Goal: Task Accomplishment & Management: Use online tool/utility

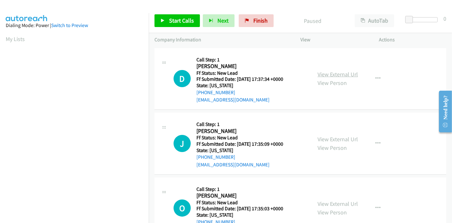
click at [338, 74] on link "View External Url" at bounding box center [337, 74] width 40 height 7
click at [336, 135] on div "View External Url View Person" at bounding box center [337, 143] width 40 height 17
click at [335, 137] on link "View External Url" at bounding box center [337, 138] width 40 height 7
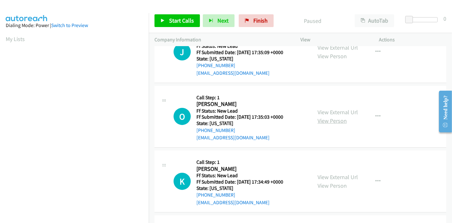
scroll to position [106, 0]
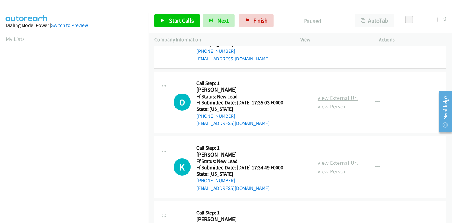
click at [329, 98] on link "View External Url" at bounding box center [337, 97] width 40 height 7
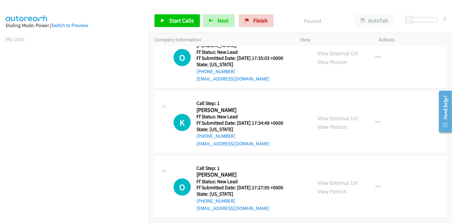
scroll to position [155, 0]
click at [339, 114] on link "View External Url" at bounding box center [337, 117] width 40 height 7
click at [322, 180] on link "View External Url" at bounding box center [337, 182] width 40 height 7
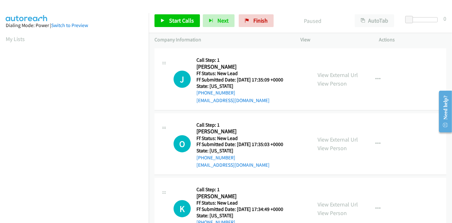
scroll to position [0, 0]
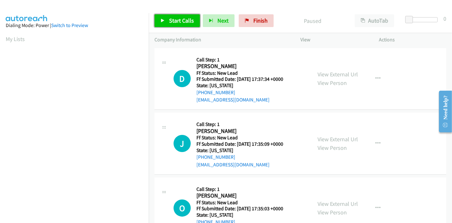
click at [170, 21] on span "Start Calls" at bounding box center [181, 20] width 25 height 7
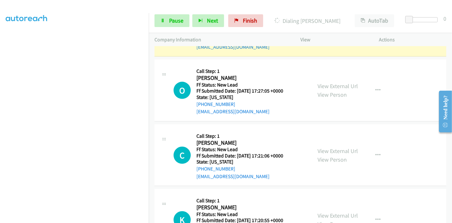
scroll to position [353, 0]
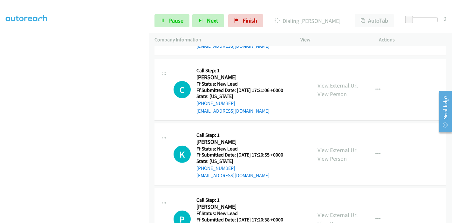
click at [329, 82] on link "View External Url" at bounding box center [337, 85] width 40 height 7
click at [329, 147] on link "View External Url" at bounding box center [337, 149] width 40 height 7
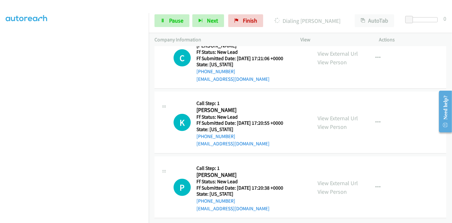
scroll to position [389, 0]
click at [328, 179] on link "View External Url" at bounding box center [337, 182] width 40 height 7
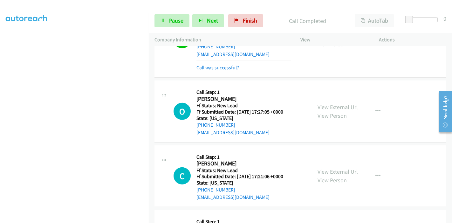
scroll to position [332, 0]
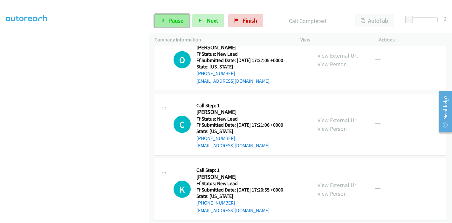
click at [164, 21] on icon at bounding box center [162, 21] width 4 height 4
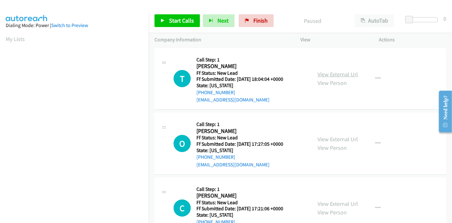
click at [329, 73] on link "View External Url" at bounding box center [337, 74] width 40 height 7
click at [165, 23] on link "Start Calls" at bounding box center [176, 20] width 45 height 13
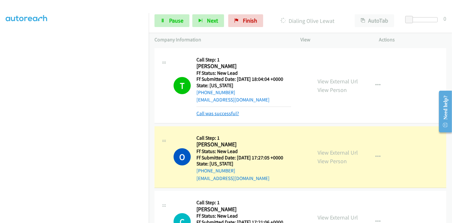
scroll to position [35, 0]
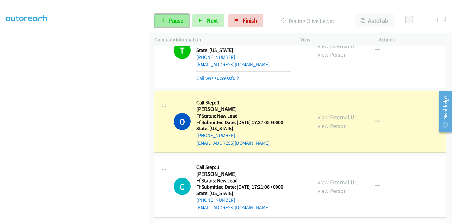
click at [160, 21] on icon at bounding box center [162, 21] width 4 height 4
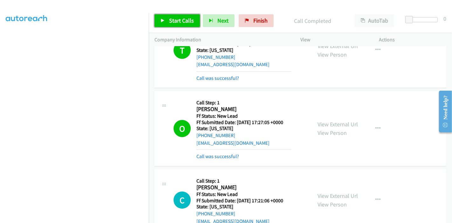
click at [154, 22] on link "Start Calls" at bounding box center [176, 20] width 45 height 13
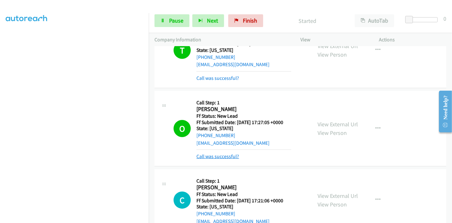
click at [206, 153] on link "Call was successful?" at bounding box center [217, 156] width 43 height 6
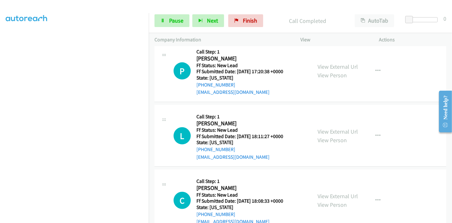
scroll to position [316, 0]
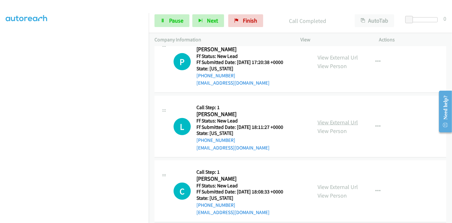
click at [330, 122] on link "View External Url" at bounding box center [337, 122] width 40 height 7
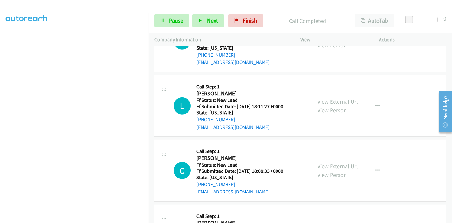
scroll to position [351, 0]
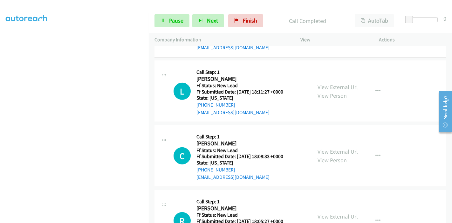
click at [333, 148] on link "View External Url" at bounding box center [337, 151] width 40 height 7
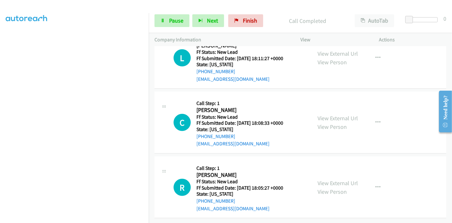
scroll to position [389, 0]
click at [324, 179] on link "View External Url" at bounding box center [337, 182] width 40 height 7
click at [170, 19] on span "Pause" at bounding box center [176, 20] width 14 height 7
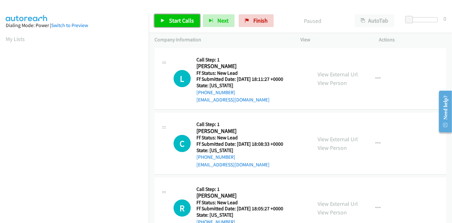
click at [171, 21] on span "Start Calls" at bounding box center [181, 20] width 25 height 7
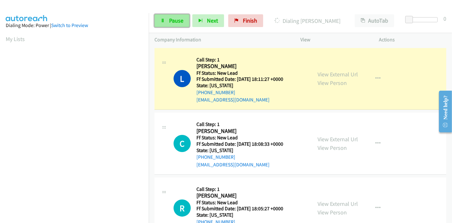
click at [167, 17] on link "Pause" at bounding box center [171, 20] width 35 height 13
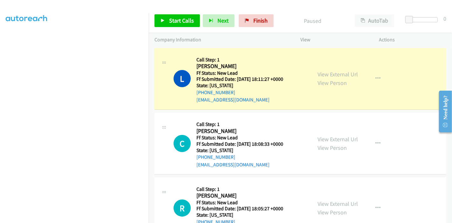
scroll to position [134, 0]
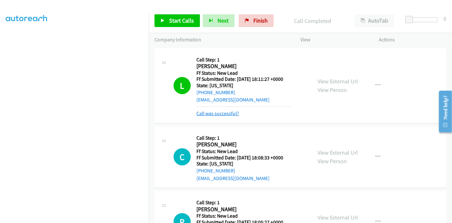
click at [201, 114] on link "Call was successful?" at bounding box center [217, 113] width 43 height 6
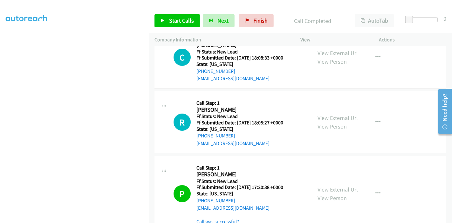
scroll to position [39, 0]
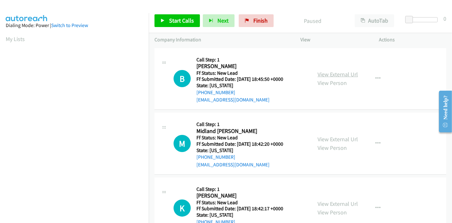
click at [349, 73] on link "View External Url" at bounding box center [337, 74] width 40 height 7
click at [351, 139] on link "View External Url" at bounding box center [337, 138] width 40 height 7
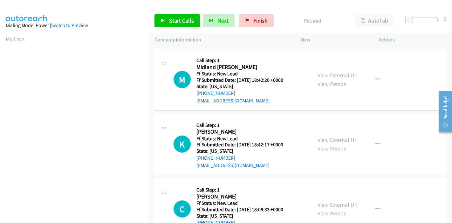
scroll to position [71, 0]
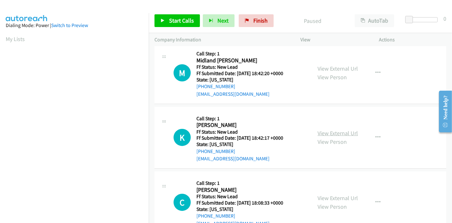
click at [327, 134] on link "View External Url" at bounding box center [337, 132] width 40 height 7
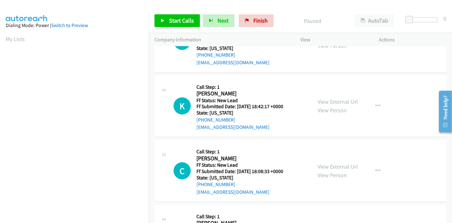
scroll to position [141, 0]
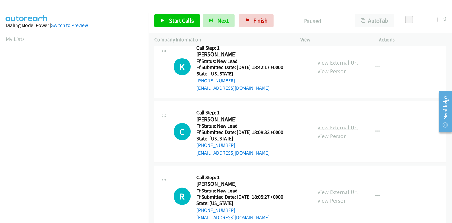
click at [329, 126] on link "View External Url" at bounding box center [337, 127] width 40 height 7
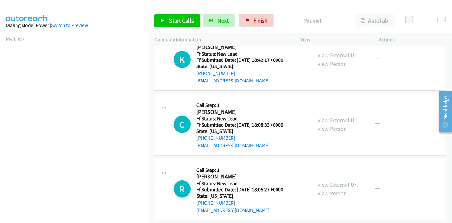
scroll to position [155, 0]
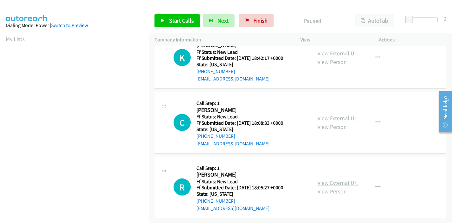
click at [335, 179] on link "View External Url" at bounding box center [337, 182] width 40 height 7
click at [174, 21] on span "Start Calls" at bounding box center [181, 20] width 25 height 7
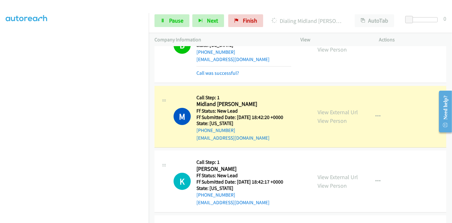
scroll to position [35, 0]
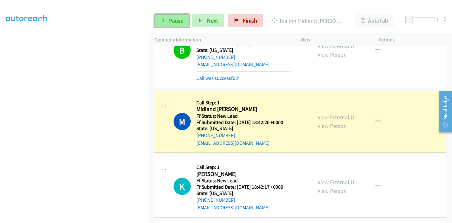
click at [165, 20] on link "Pause" at bounding box center [171, 20] width 35 height 13
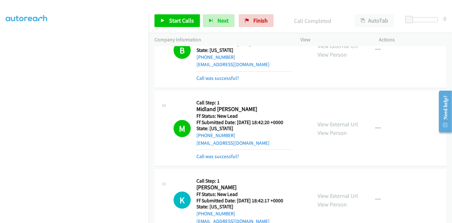
scroll to position [0, 0]
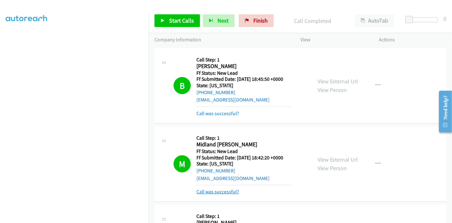
click at [232, 190] on link "Call was successful?" at bounding box center [217, 191] width 43 height 6
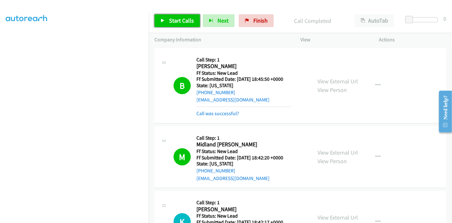
click at [180, 17] on span "Start Calls" at bounding box center [181, 20] width 25 height 7
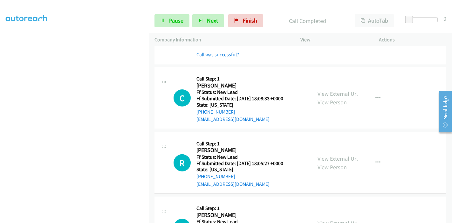
scroll to position [203, 0]
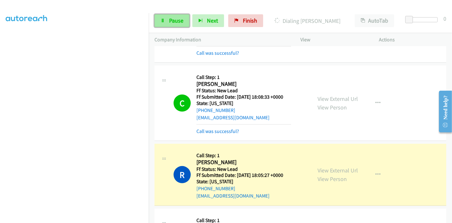
click at [182, 26] on link "Pause" at bounding box center [171, 20] width 35 height 13
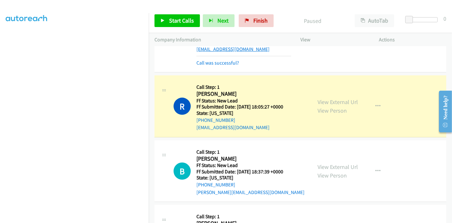
scroll to position [274, 0]
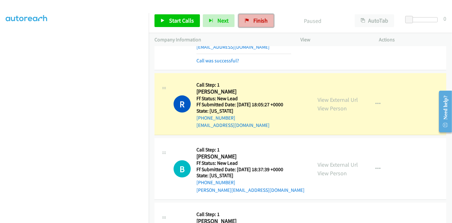
drag, startPoint x: 260, startPoint y: 21, endPoint x: 254, endPoint y: 26, distance: 7.2
click at [260, 22] on span "Finish" at bounding box center [260, 20] width 14 height 7
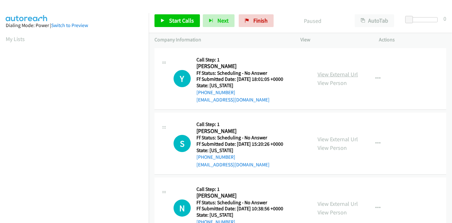
click at [332, 77] on link "View External Url" at bounding box center [337, 74] width 40 height 7
click at [335, 139] on link "View External Url" at bounding box center [337, 138] width 40 height 7
click at [324, 203] on link "View External Url" at bounding box center [337, 203] width 40 height 7
click at [167, 17] on link "Start Calls" at bounding box center [176, 20] width 45 height 13
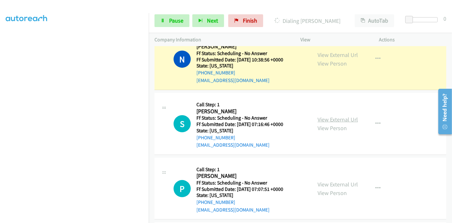
scroll to position [176, 0]
click at [318, 118] on link "View External Url" at bounding box center [337, 118] width 40 height 7
click at [325, 182] on link "View External Url" at bounding box center [337, 183] width 40 height 7
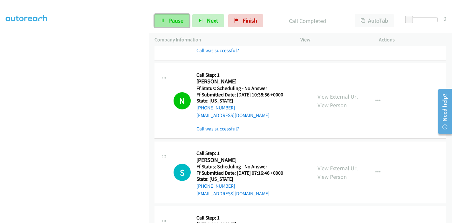
click at [172, 21] on span "Pause" at bounding box center [176, 20] width 14 height 7
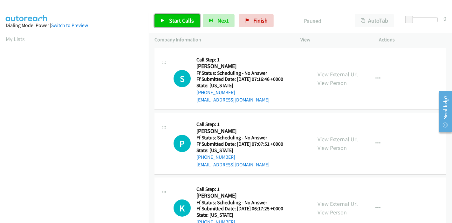
click at [170, 19] on span "Start Calls" at bounding box center [181, 20] width 25 height 7
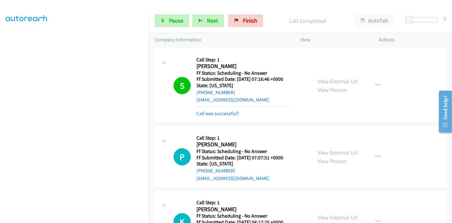
scroll to position [35, 0]
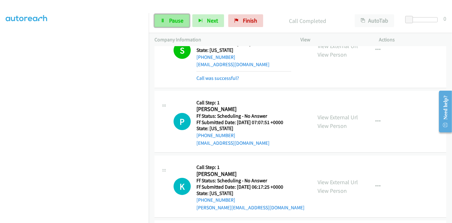
click at [165, 18] on link "Pause" at bounding box center [171, 20] width 35 height 13
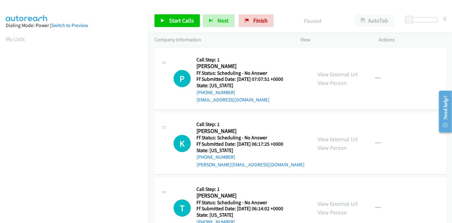
scroll to position [71, 0]
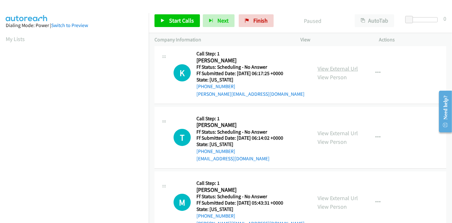
click at [330, 70] on link "View External Url" at bounding box center [337, 68] width 40 height 7
click at [321, 131] on link "View External Url" at bounding box center [337, 132] width 40 height 7
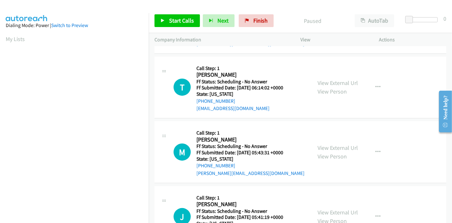
scroll to position [141, 0]
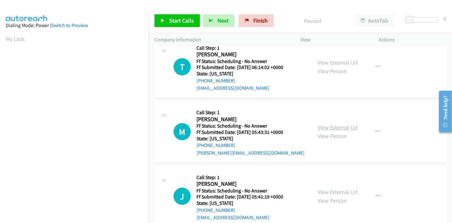
click at [325, 126] on link "View External Url" at bounding box center [337, 127] width 40 height 7
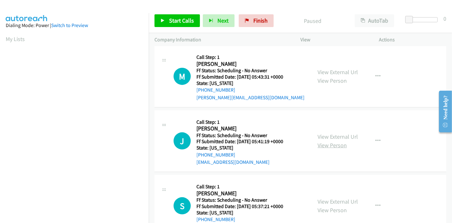
scroll to position [212, 0]
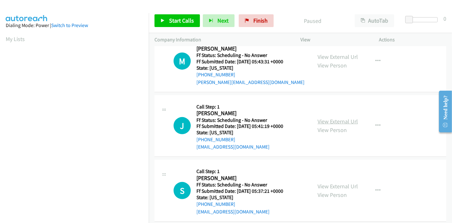
click at [332, 123] on link "View External Url" at bounding box center [337, 121] width 40 height 7
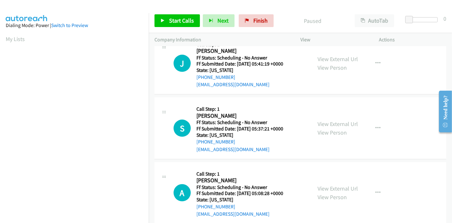
scroll to position [282, 0]
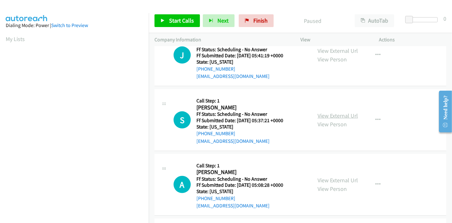
click at [338, 115] on link "View External Url" at bounding box center [337, 115] width 40 height 7
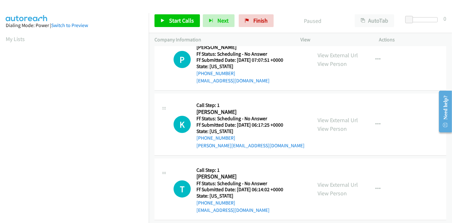
scroll to position [0, 0]
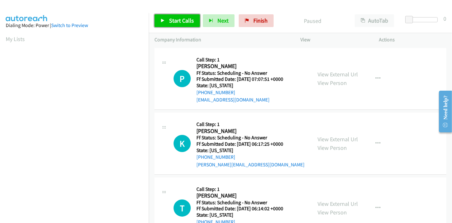
click at [167, 21] on link "Start Calls" at bounding box center [176, 20] width 45 height 13
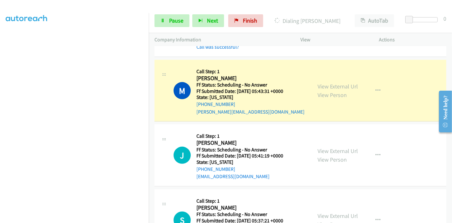
scroll to position [183, 0]
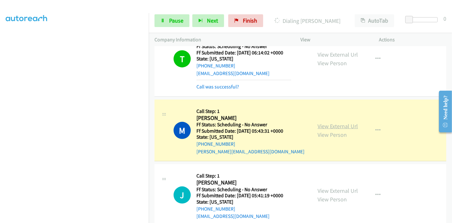
click at [342, 126] on link "View External Url" at bounding box center [337, 125] width 40 height 7
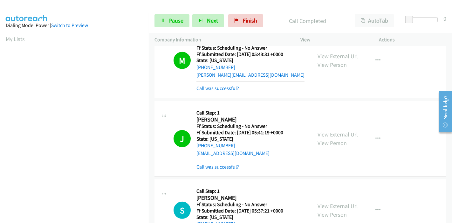
scroll to position [289, 0]
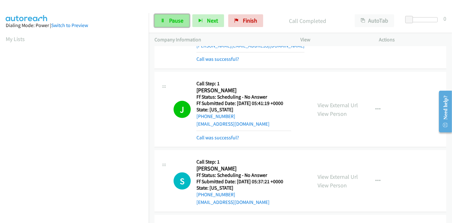
click at [167, 20] on link "Pause" at bounding box center [171, 20] width 35 height 13
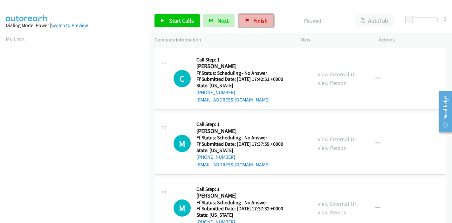
drag, startPoint x: 258, startPoint y: 19, endPoint x: 252, endPoint y: 26, distance: 8.8
click at [258, 19] on span "Finish" at bounding box center [260, 20] width 14 height 7
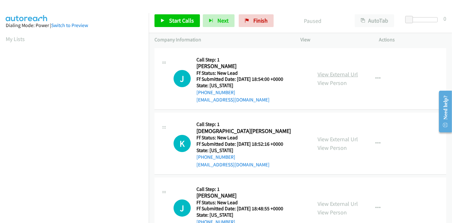
click at [333, 72] on link "View External Url" at bounding box center [337, 74] width 40 height 7
click at [332, 141] on link "View External Url" at bounding box center [337, 138] width 40 height 7
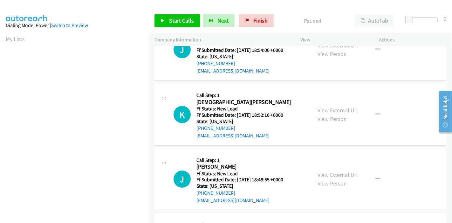
scroll to position [71, 0]
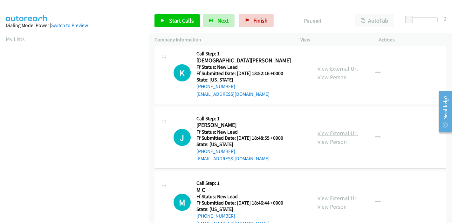
click at [336, 135] on link "View External Url" at bounding box center [337, 132] width 40 height 7
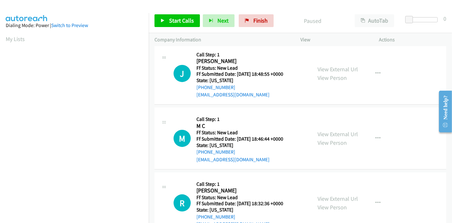
scroll to position [141, 0]
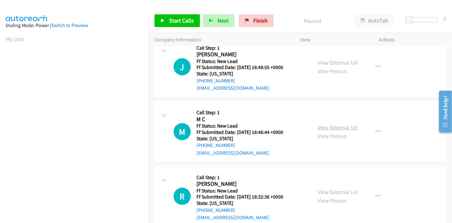
click at [341, 126] on link "View External Url" at bounding box center [337, 127] width 40 height 7
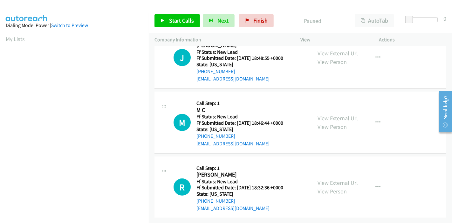
scroll to position [155, 0]
click at [331, 179] on link "View External Url" at bounding box center [337, 182] width 40 height 7
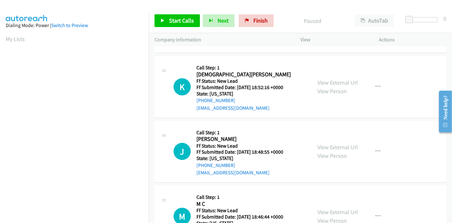
scroll to position [0, 0]
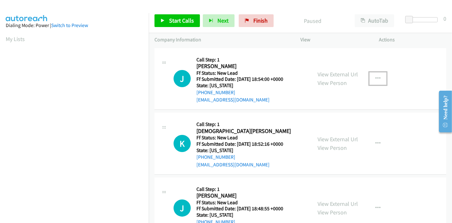
click at [376, 73] on button "button" at bounding box center [377, 78] width 17 height 13
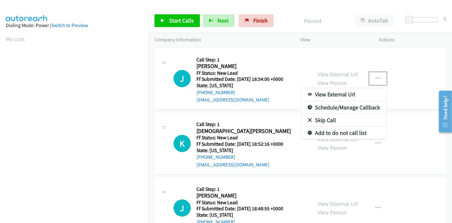
click at [335, 116] on link "Skip Call" at bounding box center [344, 120] width 85 height 13
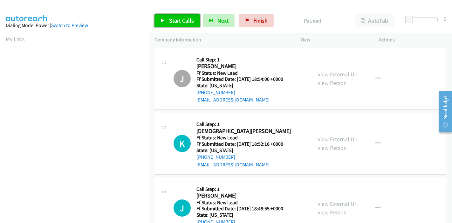
click at [167, 18] on link "Start Calls" at bounding box center [176, 20] width 45 height 13
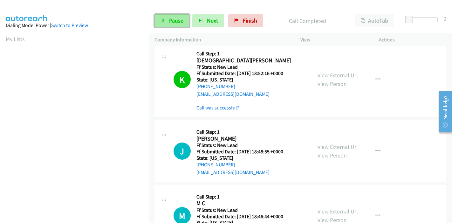
click at [165, 20] on link "Pause" at bounding box center [171, 20] width 35 height 13
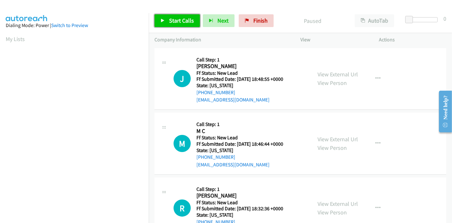
click at [171, 21] on span "Start Calls" at bounding box center [181, 20] width 25 height 7
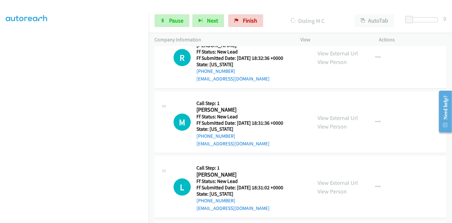
scroll to position [176, 0]
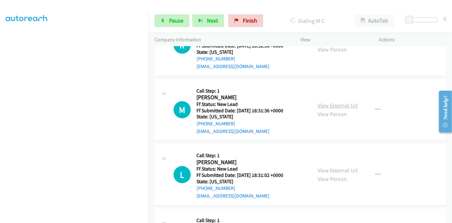
click at [335, 105] on link "View External Url" at bounding box center [337, 105] width 40 height 7
click at [325, 169] on link "View External Url" at bounding box center [337, 170] width 40 height 7
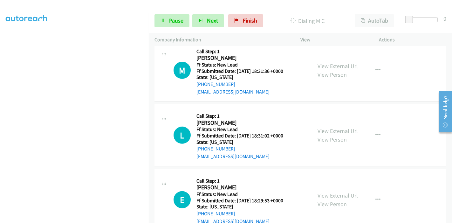
scroll to position [233, 0]
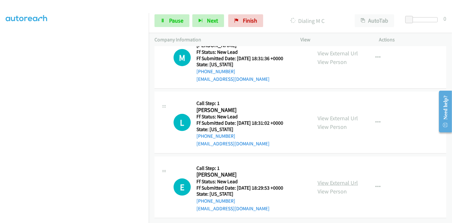
click at [343, 179] on link "View External Url" at bounding box center [337, 182] width 40 height 7
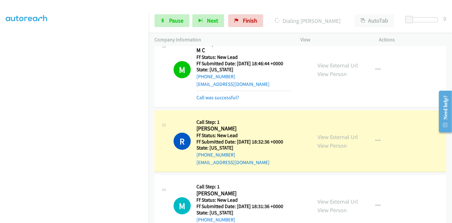
scroll to position [105, 0]
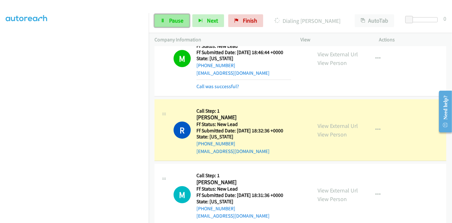
click at [167, 23] on link "Pause" at bounding box center [171, 20] width 35 height 13
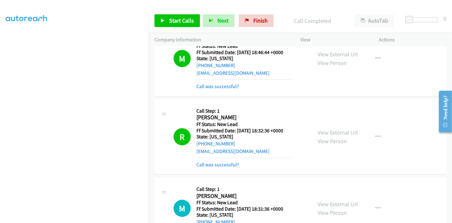
scroll to position [0, 0]
click at [229, 164] on link "Call was successful?" at bounding box center [217, 164] width 43 height 6
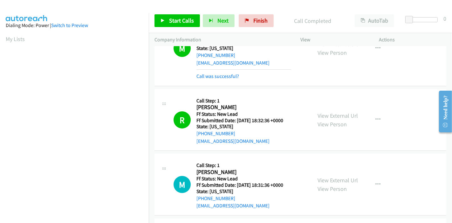
scroll to position [199, 0]
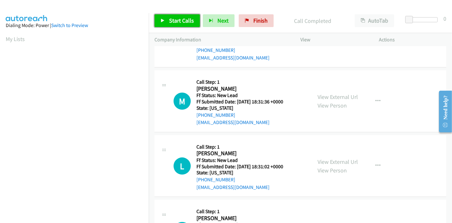
click at [171, 18] on span "Start Calls" at bounding box center [181, 20] width 25 height 7
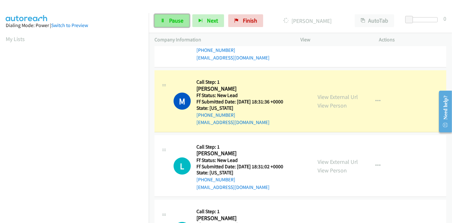
click at [174, 18] on span "Pause" at bounding box center [176, 20] width 14 height 7
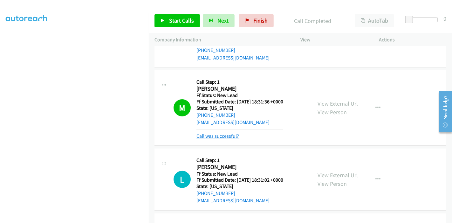
click at [214, 137] on link "Call was successful?" at bounding box center [217, 136] width 43 height 6
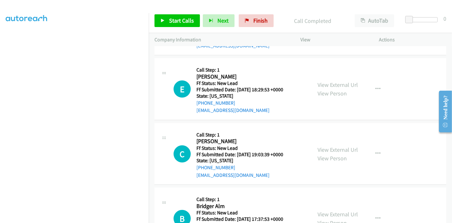
scroll to position [234, 0]
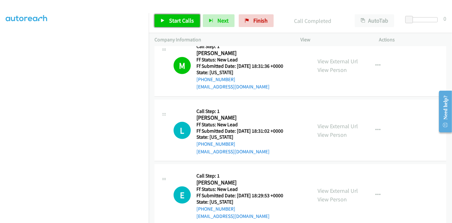
click at [170, 19] on span "Start Calls" at bounding box center [181, 20] width 25 height 7
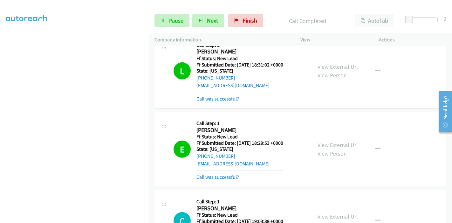
scroll to position [305, 0]
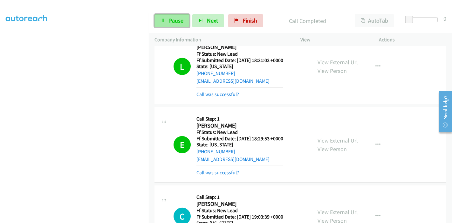
click at [176, 23] on span "Pause" at bounding box center [176, 20] width 14 height 7
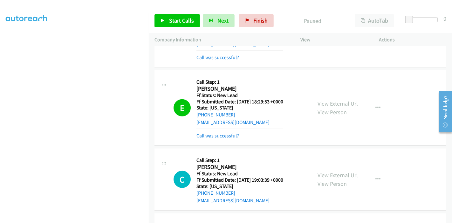
scroll to position [375, 0]
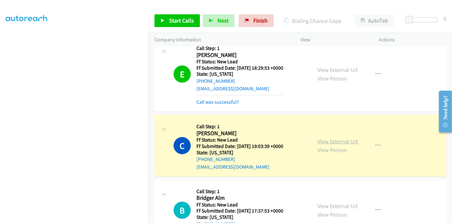
click at [324, 138] on link "View External Url" at bounding box center [337, 141] width 40 height 7
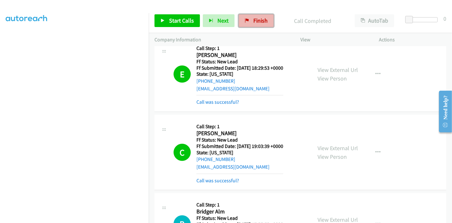
drag, startPoint x: 247, startPoint y: 18, endPoint x: 246, endPoint y: 23, distance: 5.2
click at [247, 18] on link "Finish" at bounding box center [256, 20] width 35 height 13
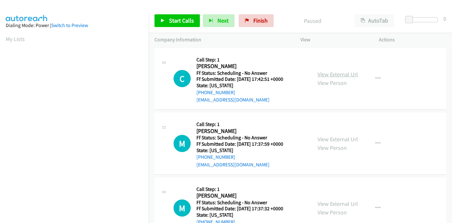
click at [330, 76] on link "View External Url" at bounding box center [337, 74] width 40 height 7
click at [332, 138] on link "View External Url" at bounding box center [337, 138] width 40 height 7
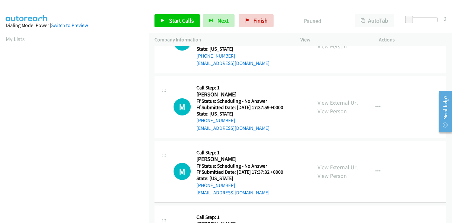
scroll to position [71, 0]
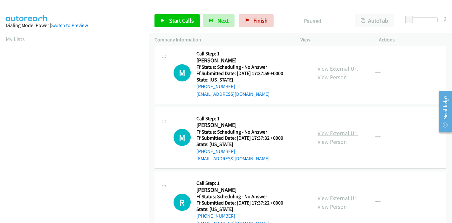
click at [331, 134] on link "View External Url" at bounding box center [337, 132] width 40 height 7
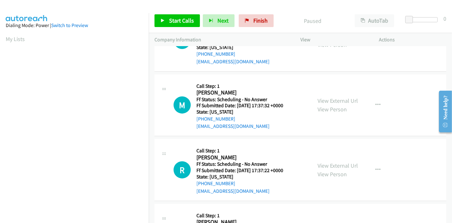
scroll to position [141, 0]
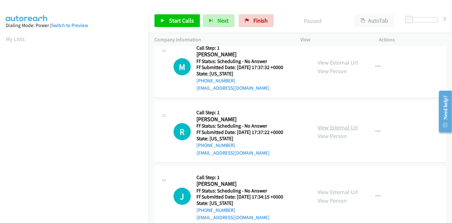
click at [325, 125] on link "View External Url" at bounding box center [337, 127] width 40 height 7
click at [329, 189] on link "View External Url" at bounding box center [337, 191] width 40 height 7
click at [177, 19] on span "Start Calls" at bounding box center [181, 20] width 25 height 7
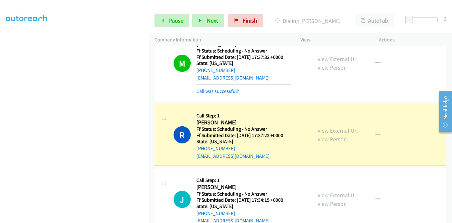
scroll to position [183, 0]
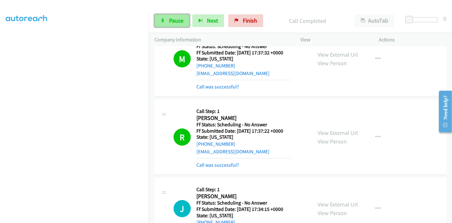
click at [170, 22] on span "Pause" at bounding box center [176, 20] width 14 height 7
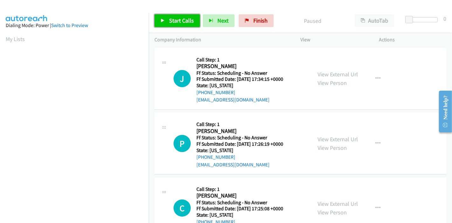
click at [170, 24] on span "Start Calls" at bounding box center [181, 20] width 25 height 7
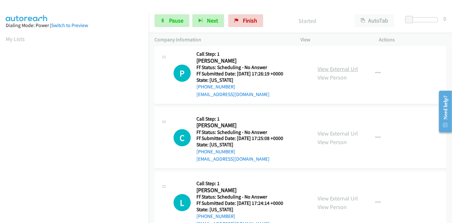
scroll to position [71, 0]
click at [332, 68] on link "View External Url" at bounding box center [337, 68] width 40 height 7
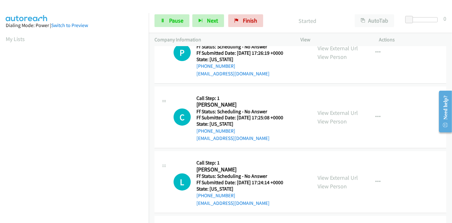
scroll to position [106, 0]
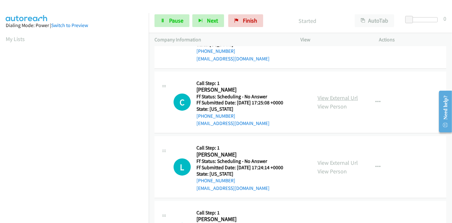
click at [341, 98] on link "View External Url" at bounding box center [337, 97] width 40 height 7
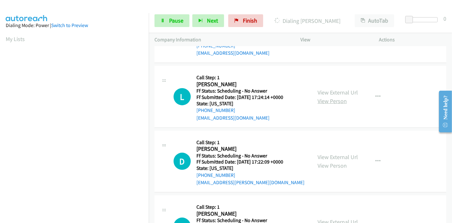
scroll to position [176, 0]
click at [336, 92] on link "View External Url" at bounding box center [337, 91] width 40 height 7
click at [320, 158] on link "View External Url" at bounding box center [337, 156] width 40 height 7
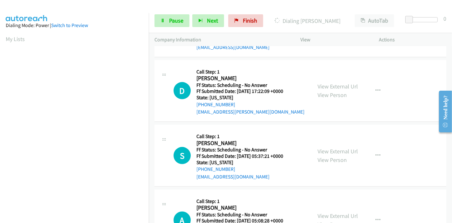
scroll to position [247, 0]
click at [323, 148] on link "View External Url" at bounding box center [337, 150] width 40 height 7
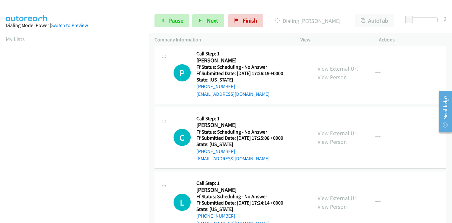
scroll to position [0, 0]
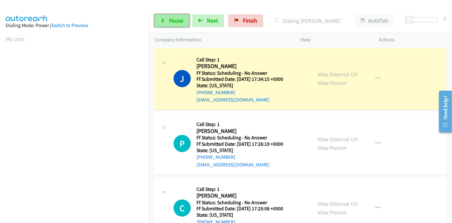
click at [163, 19] on icon at bounding box center [162, 21] width 4 height 4
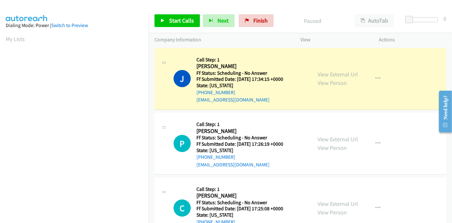
scroll to position [134, 0]
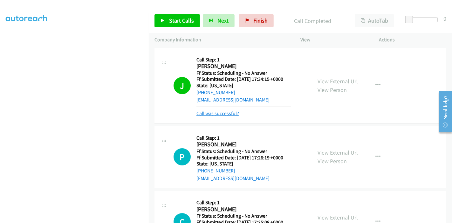
click at [233, 113] on link "Call was successful?" at bounding box center [217, 113] width 43 height 6
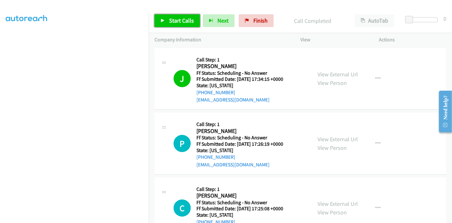
click at [174, 21] on span "Start Calls" at bounding box center [181, 20] width 25 height 7
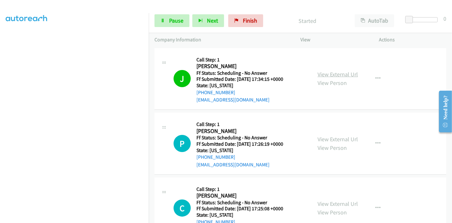
click at [335, 73] on link "View External Url" at bounding box center [337, 74] width 40 height 7
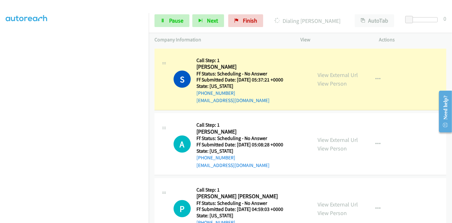
scroll to position [395, 0]
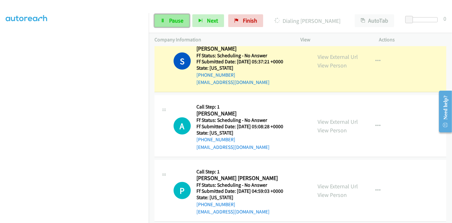
click at [169, 19] on span "Pause" at bounding box center [176, 20] width 14 height 7
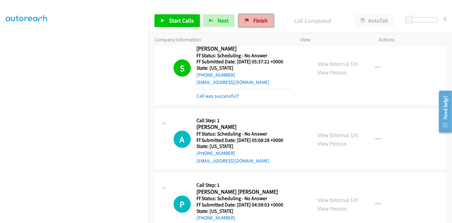
drag, startPoint x: 254, startPoint y: 22, endPoint x: 250, endPoint y: 24, distance: 4.3
click at [254, 22] on span "Finish" at bounding box center [260, 20] width 14 height 7
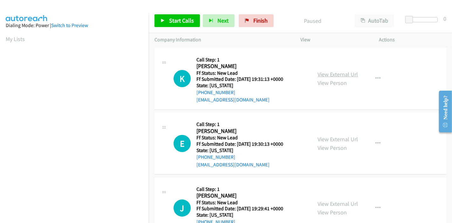
click at [332, 74] on link "View External Url" at bounding box center [337, 74] width 40 height 7
click at [332, 137] on link "View External Url" at bounding box center [337, 138] width 40 height 7
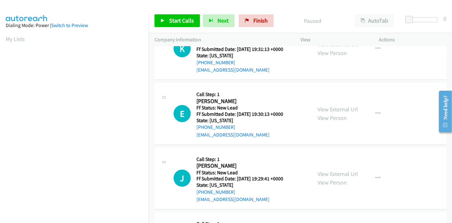
scroll to position [71, 0]
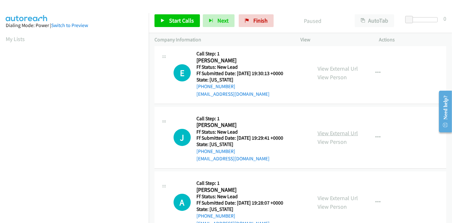
click at [328, 133] on link "View External Url" at bounding box center [337, 132] width 40 height 7
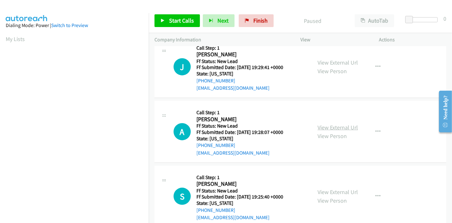
click at [337, 129] on link "View External Url" at bounding box center [337, 127] width 40 height 7
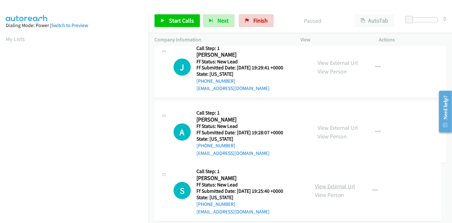
scroll to position [155, 0]
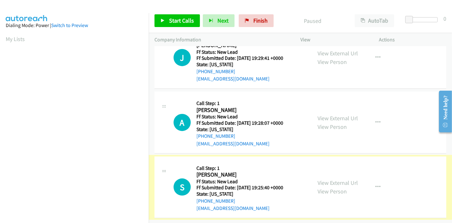
click at [321, 179] on link "View External Url" at bounding box center [337, 182] width 40 height 7
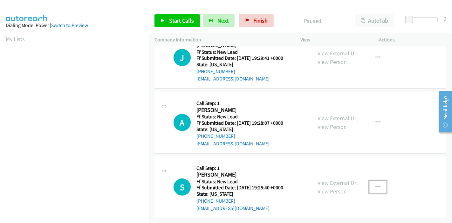
click at [372, 182] on button "button" at bounding box center [377, 187] width 17 height 13
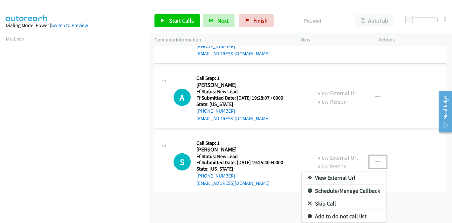
click at [324, 198] on link "Skip Call" at bounding box center [344, 203] width 85 height 13
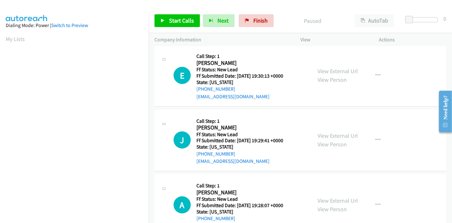
scroll to position [0, 0]
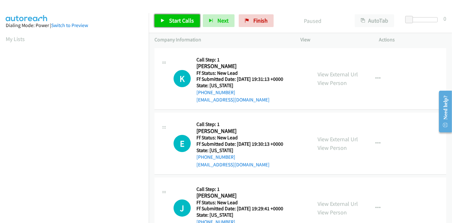
click at [176, 16] on link "Start Calls" at bounding box center [176, 20] width 45 height 13
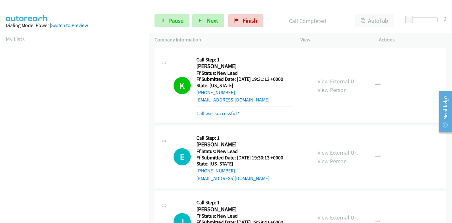
scroll to position [134, 0]
click at [166, 20] on link "Pause" at bounding box center [171, 20] width 35 height 13
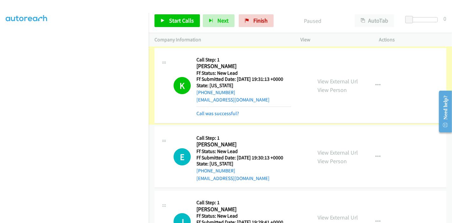
click at [229, 113] on link "Call was successful?" at bounding box center [217, 113] width 43 height 6
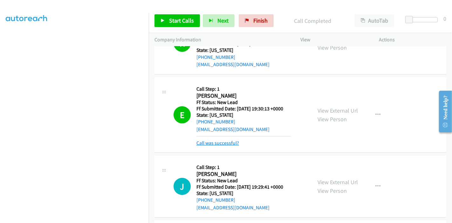
click at [212, 142] on link "Call was successful?" at bounding box center [217, 143] width 43 height 6
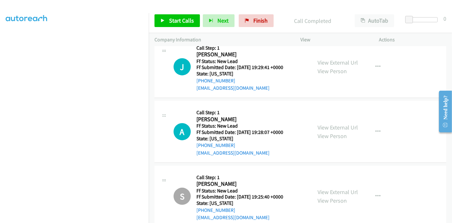
scroll to position [106, 0]
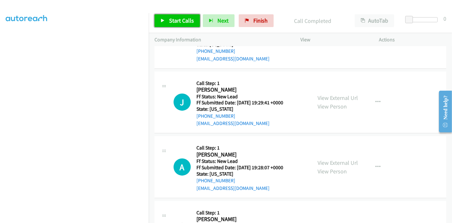
click at [179, 23] on span "Start Calls" at bounding box center [181, 20] width 25 height 7
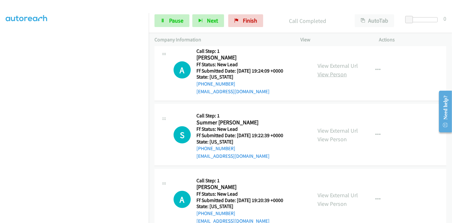
scroll to position [349, 0]
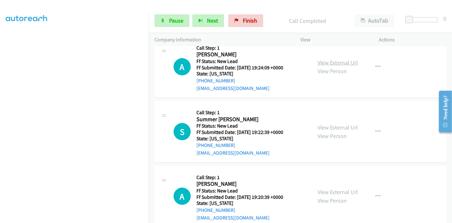
click at [331, 64] on link "View External Url" at bounding box center [337, 62] width 40 height 7
click at [326, 128] on link "View External Url" at bounding box center [337, 127] width 40 height 7
click at [327, 193] on link "View External Url" at bounding box center [337, 191] width 40 height 7
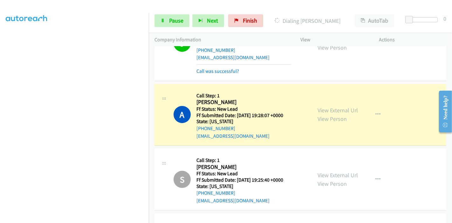
scroll to position [137, 0]
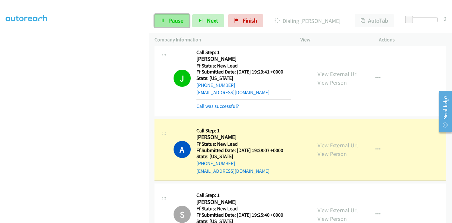
click at [172, 21] on span "Pause" at bounding box center [176, 20] width 14 height 7
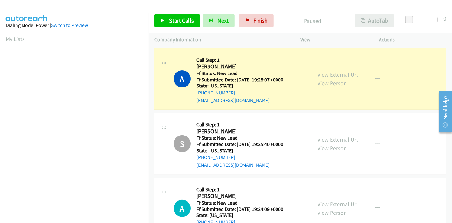
scroll to position [134, 0]
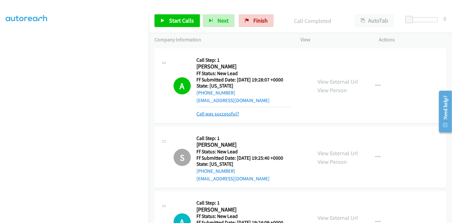
click at [229, 112] on link "Call was successful?" at bounding box center [217, 114] width 43 height 6
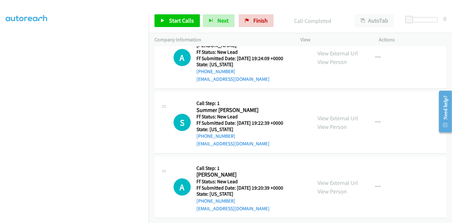
scroll to position [362, 0]
click at [343, 50] on link "View External Url" at bounding box center [337, 53] width 40 height 7
click at [173, 24] on span "Start Calls" at bounding box center [181, 20] width 25 height 7
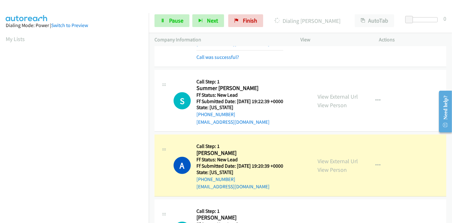
scroll to position [404, 0]
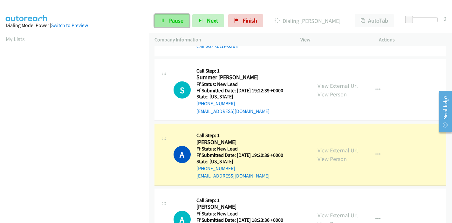
click at [171, 23] on span "Pause" at bounding box center [176, 20] width 14 height 7
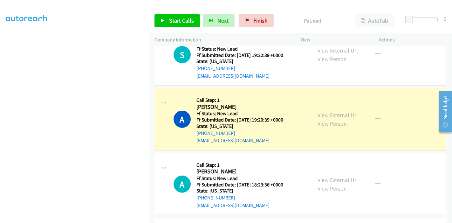
scroll to position [134, 0]
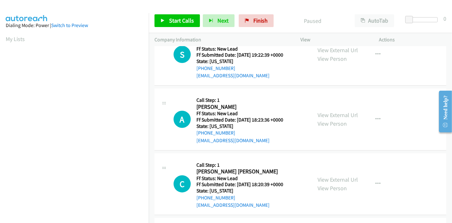
scroll to position [35, 0]
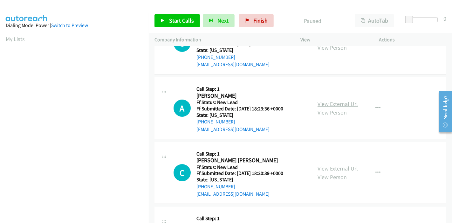
click at [331, 104] on link "View External Url" at bounding box center [337, 103] width 40 height 7
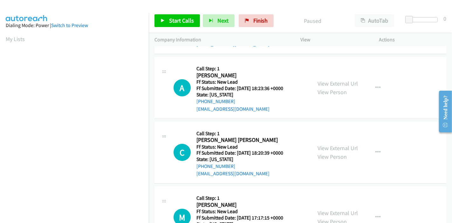
scroll to position [90, 0]
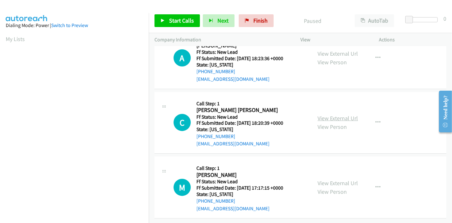
click at [330, 114] on link "View External Url" at bounding box center [337, 117] width 40 height 7
click at [334, 179] on link "View External Url" at bounding box center [337, 182] width 40 height 7
click at [175, 18] on span "Start Calls" at bounding box center [181, 20] width 25 height 7
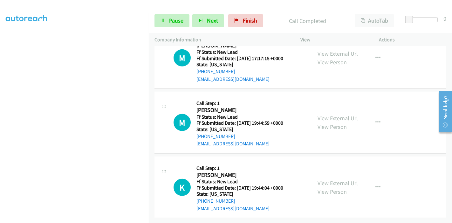
scroll to position [260, 0]
click at [328, 114] on link "View External Url" at bounding box center [337, 117] width 40 height 7
click at [332, 179] on link "View External Url" at bounding box center [337, 182] width 40 height 7
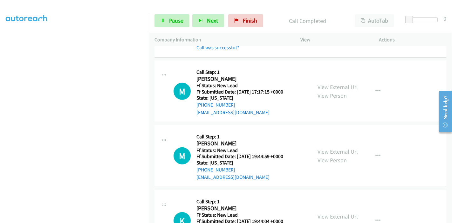
scroll to position [189, 0]
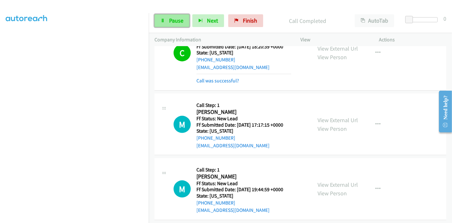
click at [171, 20] on span "Pause" at bounding box center [176, 20] width 14 height 7
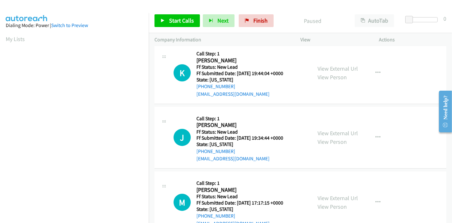
scroll to position [90, 0]
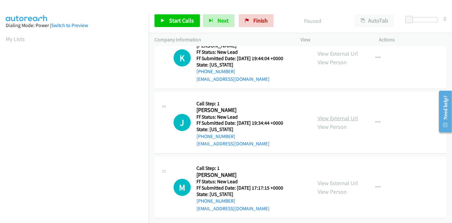
click at [331, 114] on link "View External Url" at bounding box center [337, 117] width 40 height 7
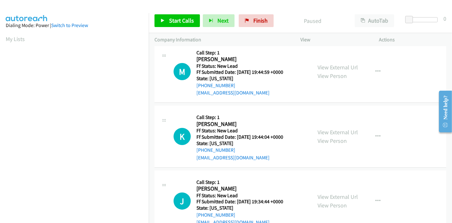
scroll to position [0, 0]
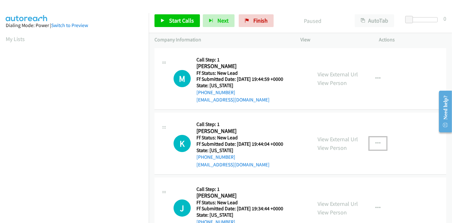
click at [375, 141] on icon "button" at bounding box center [377, 143] width 5 height 5
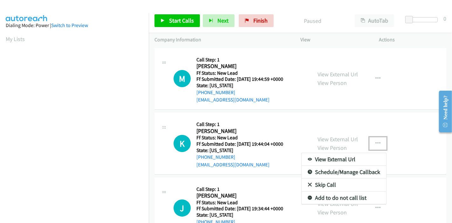
click at [321, 184] on link "Skip Call" at bounding box center [344, 184] width 85 height 13
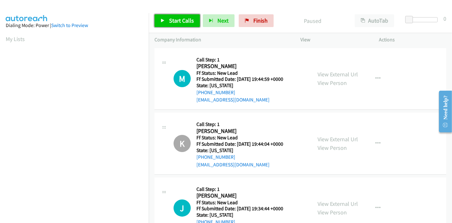
click at [179, 20] on span "Start Calls" at bounding box center [181, 20] width 25 height 7
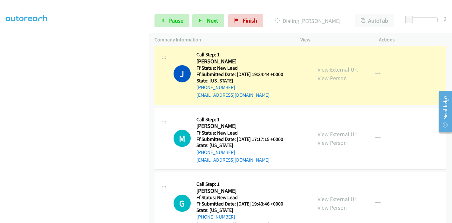
scroll to position [141, 0]
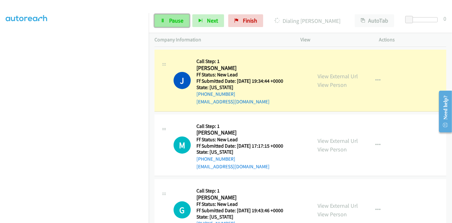
click at [167, 23] on link "Pause" at bounding box center [171, 20] width 35 height 13
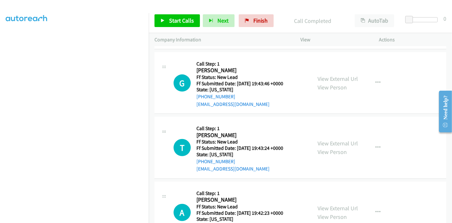
scroll to position [311, 0]
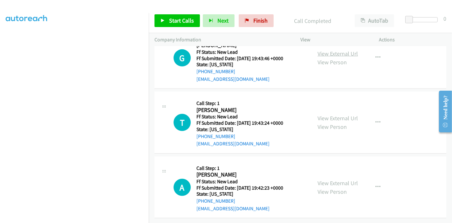
click at [330, 50] on link "View External Url" at bounding box center [337, 53] width 40 height 7
click at [326, 114] on link "View External Url" at bounding box center [337, 117] width 40 height 7
click at [342, 179] on link "View External Url" at bounding box center [337, 182] width 40 height 7
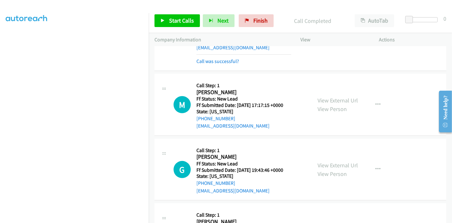
scroll to position [205, 0]
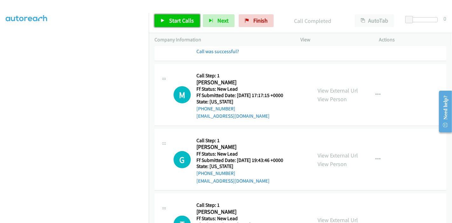
click at [174, 21] on span "Start Calls" at bounding box center [181, 20] width 25 height 7
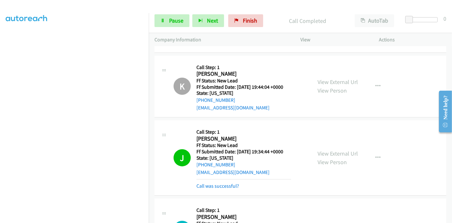
scroll to position [64, 0]
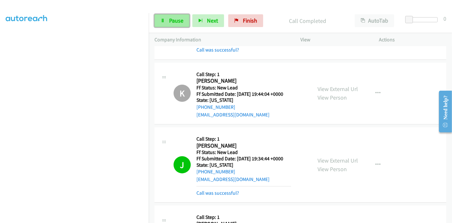
click at [177, 17] on span "Pause" at bounding box center [176, 20] width 14 height 7
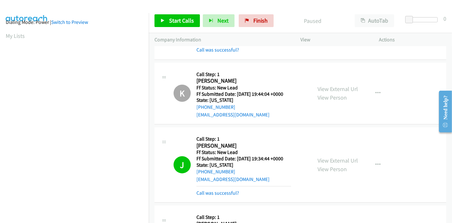
scroll to position [0, 0]
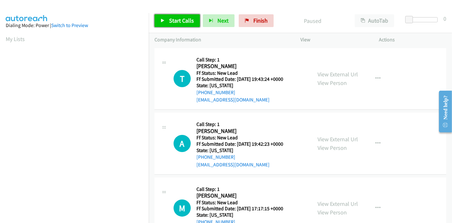
click at [166, 16] on link "Start Calls" at bounding box center [176, 20] width 45 height 13
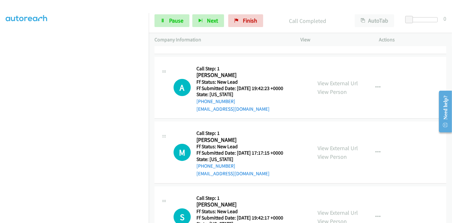
scroll to position [74, 0]
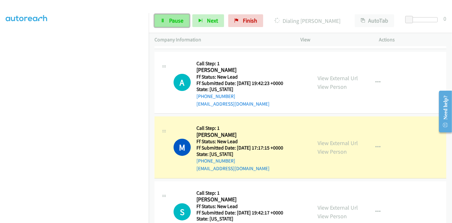
click at [173, 21] on span "Pause" at bounding box center [176, 20] width 14 height 7
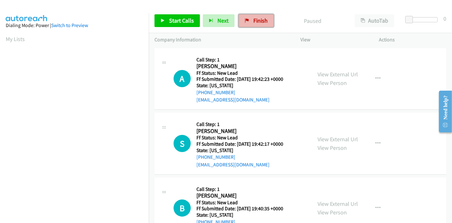
drag, startPoint x: 256, startPoint y: 18, endPoint x: 246, endPoint y: 23, distance: 10.5
click at [256, 18] on span "Finish" at bounding box center [260, 20] width 14 height 7
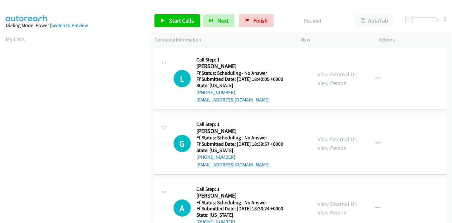
click at [332, 72] on link "View External Url" at bounding box center [337, 74] width 40 height 7
click at [344, 136] on link "View External Url" at bounding box center [337, 138] width 40 height 7
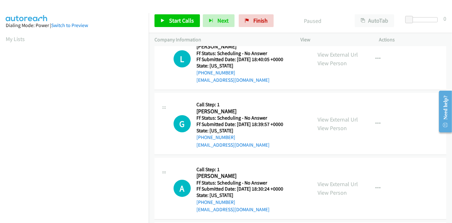
scroll to position [35, 0]
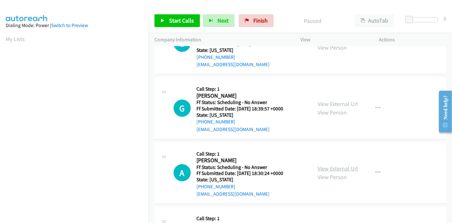
click at [339, 168] on link "View External Url" at bounding box center [337, 168] width 40 height 7
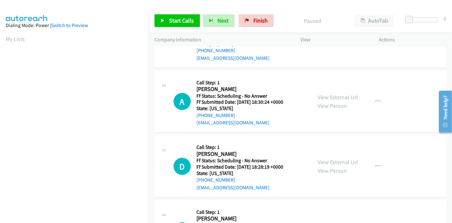
scroll to position [176, 0]
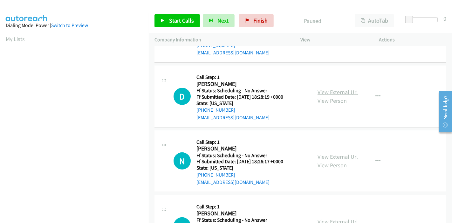
click at [337, 92] on link "View External Url" at bounding box center [337, 91] width 40 height 7
click at [330, 155] on link "View External Url" at bounding box center [337, 156] width 40 height 7
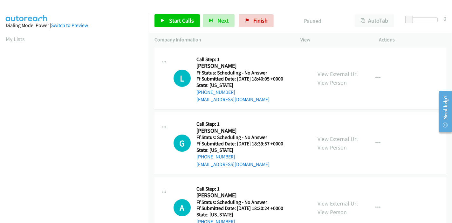
scroll to position [0, 0]
click at [165, 23] on link "Start Calls" at bounding box center [176, 20] width 45 height 13
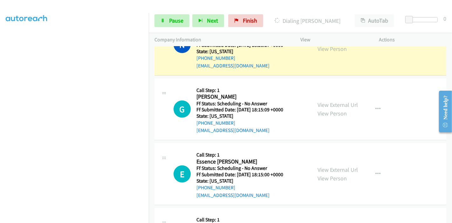
scroll to position [388, 0]
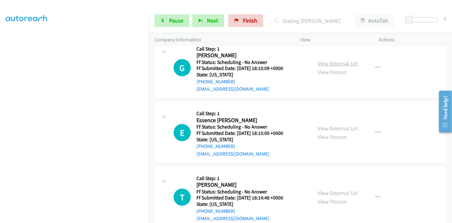
click at [338, 64] on link "View External Url" at bounding box center [337, 63] width 40 height 7
click at [329, 125] on link "View External Url" at bounding box center [337, 128] width 40 height 7
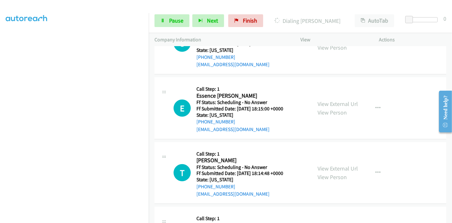
scroll to position [424, 0]
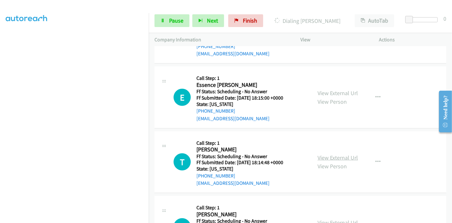
click at [326, 155] on link "View External Url" at bounding box center [337, 157] width 40 height 7
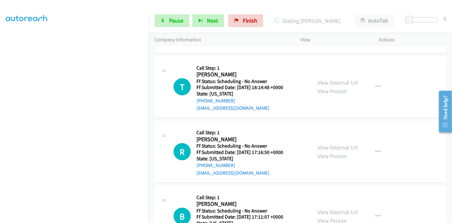
scroll to position [529, 0]
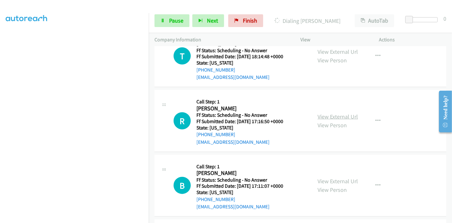
click at [327, 117] on link "View External Url" at bounding box center [337, 116] width 40 height 7
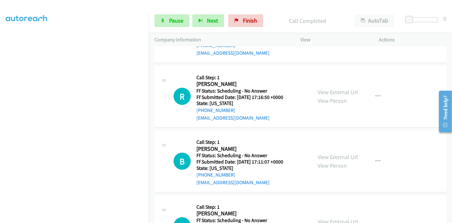
scroll to position [578, 0]
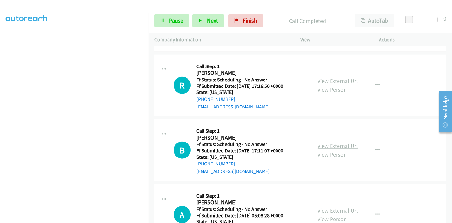
click at [325, 146] on link "View External Url" at bounding box center [337, 145] width 40 height 7
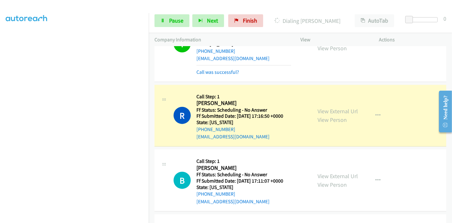
scroll to position [600, 0]
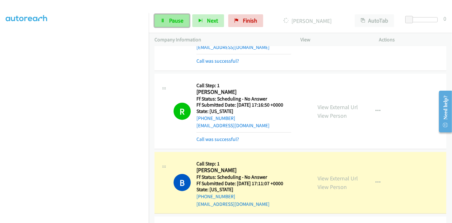
click at [169, 17] on span "Pause" at bounding box center [176, 20] width 14 height 7
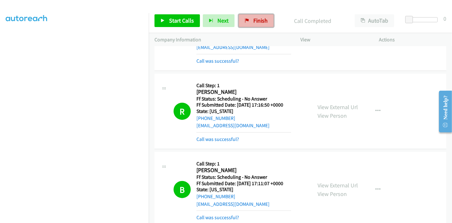
drag, startPoint x: 250, startPoint y: 21, endPoint x: 254, endPoint y: 24, distance: 5.4
click at [250, 21] on link "Finish" at bounding box center [256, 20] width 35 height 13
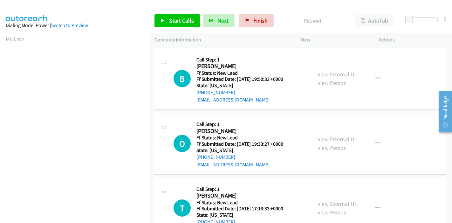
click at [344, 72] on link "View External Url" at bounding box center [337, 74] width 40 height 7
click at [330, 136] on link "View External Url" at bounding box center [337, 138] width 40 height 7
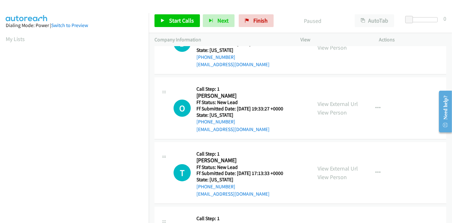
scroll to position [71, 0]
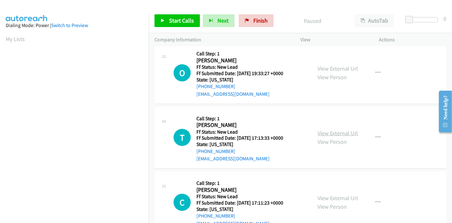
click at [317, 131] on link "View External Url" at bounding box center [337, 132] width 40 height 7
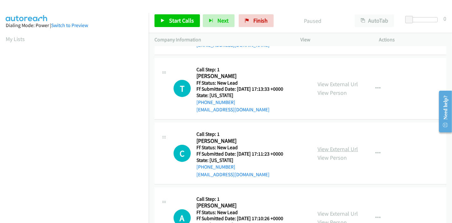
scroll to position [141, 0]
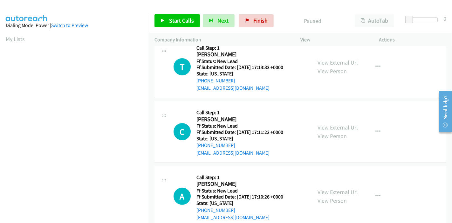
click at [320, 129] on link "View External Url" at bounding box center [337, 127] width 40 height 7
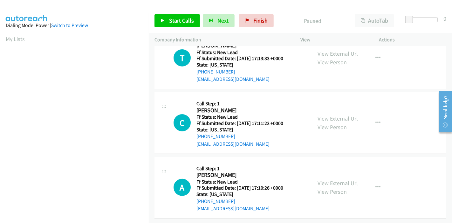
scroll to position [155, 0]
click at [335, 179] on link "View External Url" at bounding box center [337, 182] width 40 height 7
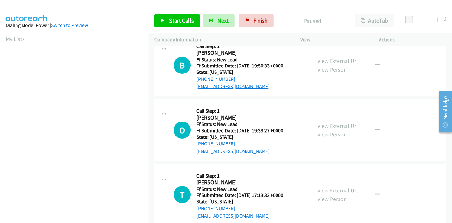
scroll to position [0, 0]
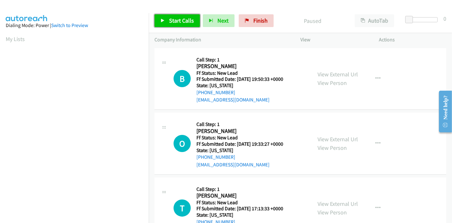
click at [167, 21] on link "Start Calls" at bounding box center [176, 20] width 45 height 13
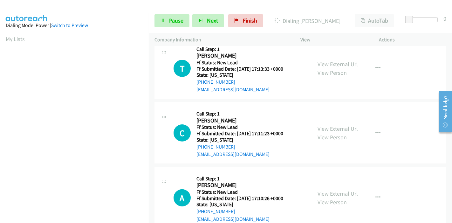
scroll to position [176, 0]
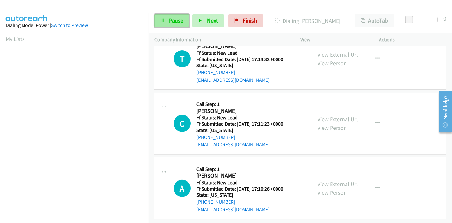
click at [171, 21] on span "Pause" at bounding box center [176, 20] width 14 height 7
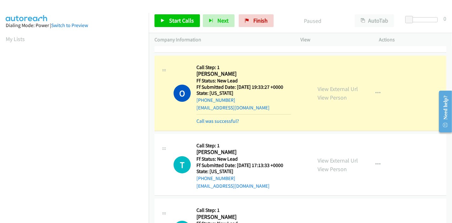
scroll to position [0, 0]
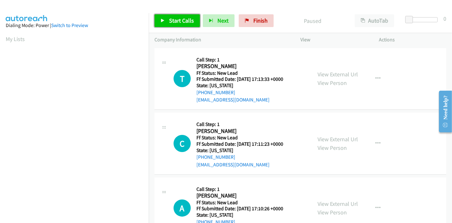
click at [169, 21] on span "Start Calls" at bounding box center [181, 20] width 25 height 7
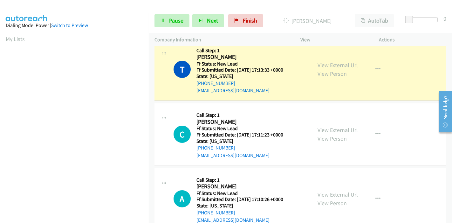
scroll to position [25, 0]
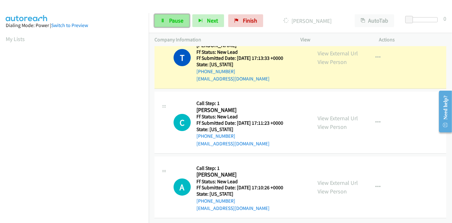
click at [170, 16] on link "Pause" at bounding box center [171, 20] width 35 height 13
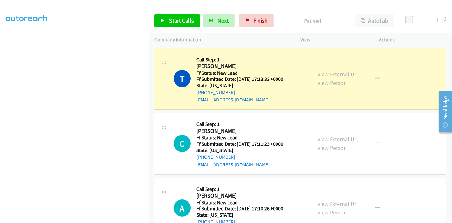
scroll to position [134, 0]
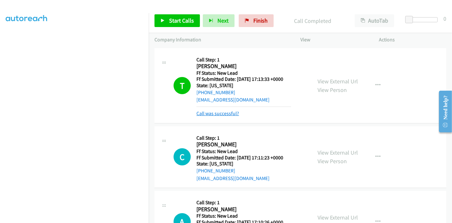
click at [228, 112] on link "Call was successful?" at bounding box center [217, 113] width 43 height 6
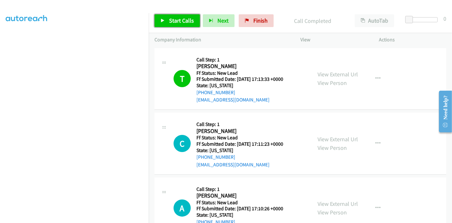
click at [165, 21] on link "Start Calls" at bounding box center [176, 20] width 45 height 13
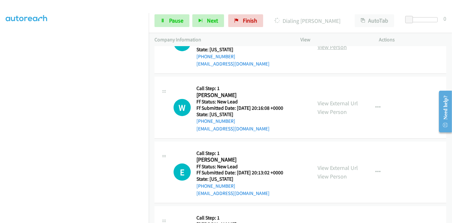
scroll to position [176, 0]
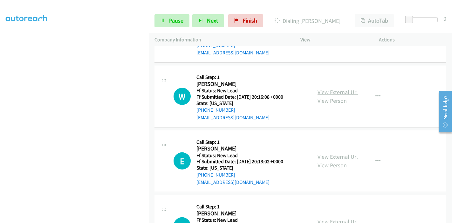
click at [324, 90] on link "View External Url" at bounding box center [337, 91] width 40 height 7
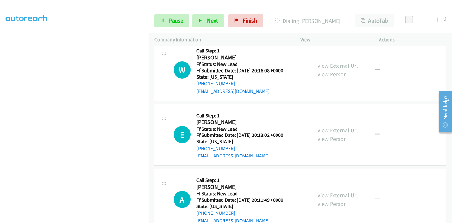
scroll to position [212, 0]
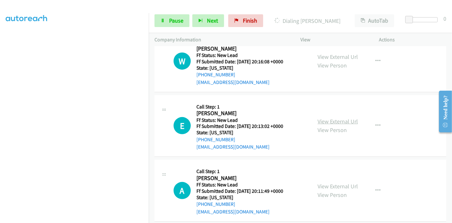
click at [319, 120] on link "View External Url" at bounding box center [337, 121] width 40 height 7
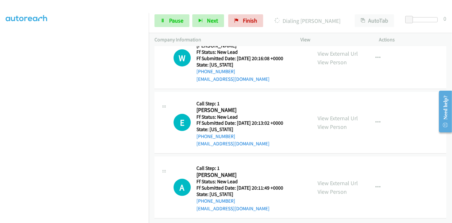
click at [332, 179] on div "View External Url View Person" at bounding box center [337, 187] width 40 height 17
click at [332, 179] on link "View External Url" at bounding box center [337, 182] width 40 height 7
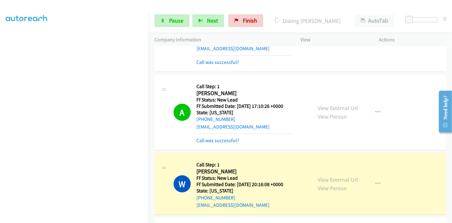
scroll to position [184, 0]
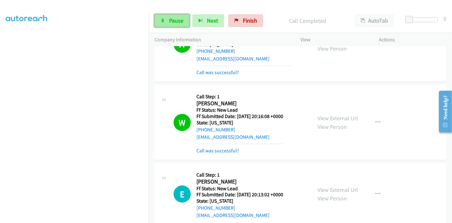
click at [169, 21] on span "Pause" at bounding box center [176, 20] width 14 height 7
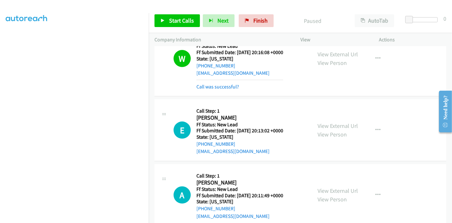
scroll to position [242, 0]
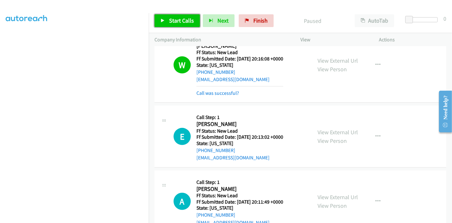
click at [174, 23] on span "Start Calls" at bounding box center [181, 20] width 25 height 7
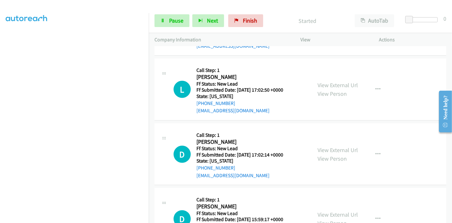
scroll to position [418, 0]
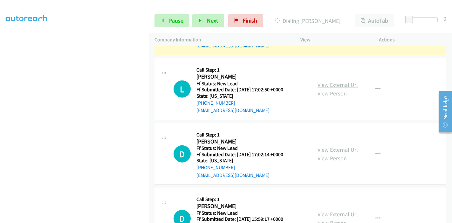
click at [325, 84] on link "View External Url" at bounding box center [337, 84] width 40 height 7
click at [331, 146] on link "View External Url" at bounding box center [337, 149] width 40 height 7
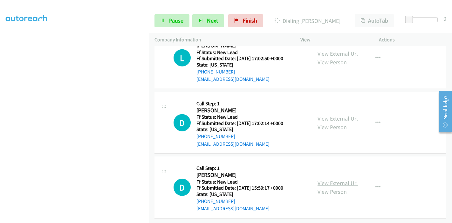
click at [331, 179] on link "View External Url" at bounding box center [337, 182] width 40 height 7
click at [175, 17] on span "Pause" at bounding box center [176, 20] width 14 height 7
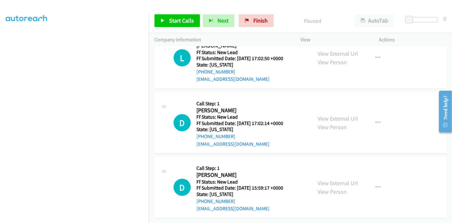
scroll to position [348, 0]
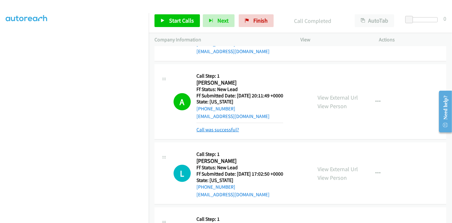
click at [228, 132] on link "Call was successful?" at bounding box center [217, 129] width 43 height 6
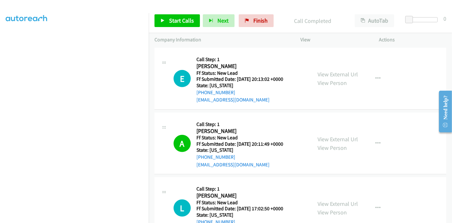
scroll to position [277, 0]
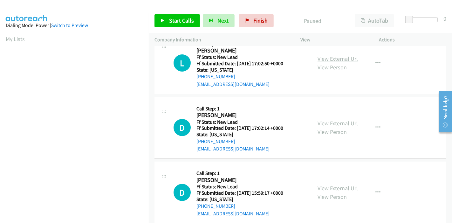
scroll to position [90, 0]
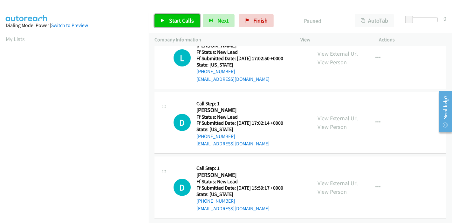
click at [178, 17] on span "Start Calls" at bounding box center [181, 20] width 25 height 7
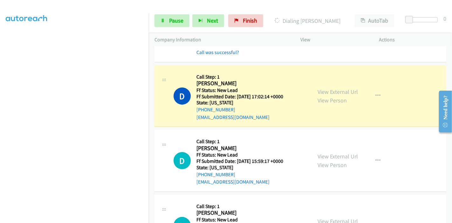
scroll to position [141, 0]
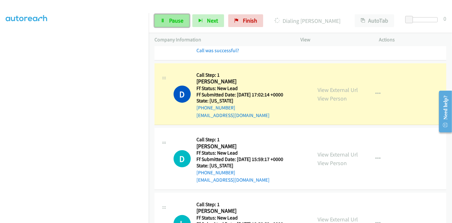
click at [168, 22] on link "Pause" at bounding box center [171, 20] width 35 height 13
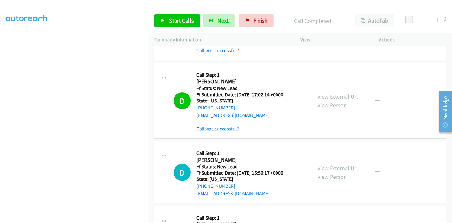
click at [231, 128] on link "Call was successful?" at bounding box center [217, 129] width 43 height 6
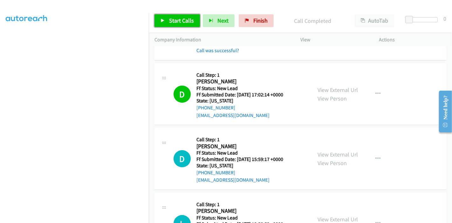
click at [179, 23] on span "Start Calls" at bounding box center [181, 20] width 25 height 7
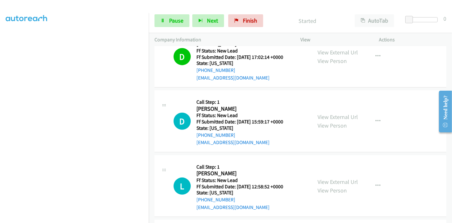
scroll to position [163, 0]
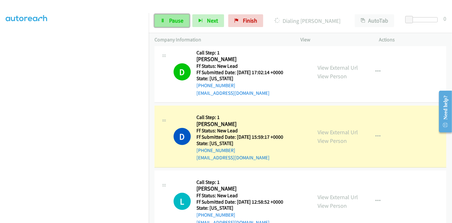
click at [166, 18] on link "Pause" at bounding box center [171, 20] width 35 height 13
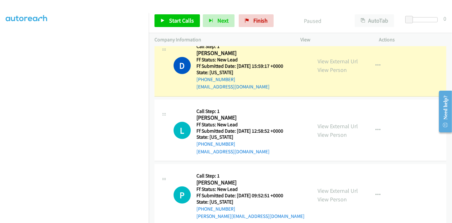
scroll to position [270, 0]
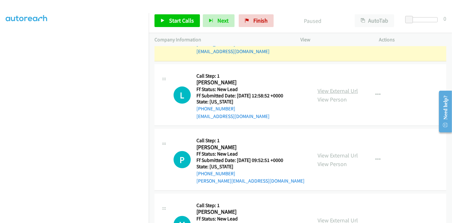
click at [321, 92] on link "View External Url" at bounding box center [337, 90] width 40 height 7
click at [328, 152] on link "View External Url" at bounding box center [337, 155] width 40 height 7
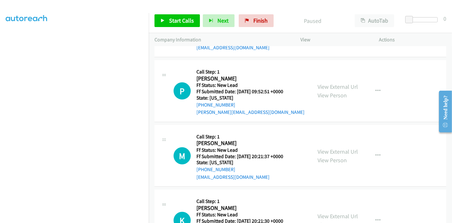
scroll to position [340, 0]
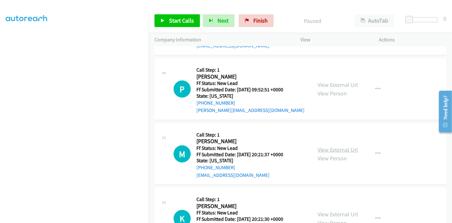
click at [330, 150] on link "View External Url" at bounding box center [337, 149] width 40 height 7
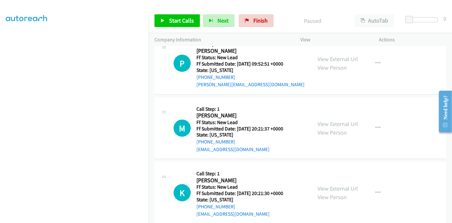
scroll to position [375, 0]
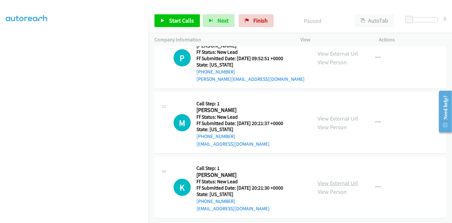
click at [327, 179] on link "View External Url" at bounding box center [337, 182] width 40 height 7
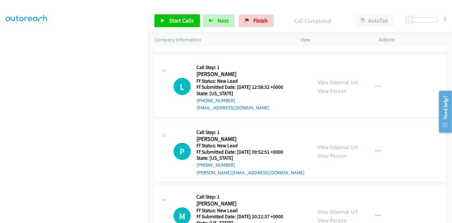
scroll to position [305, 0]
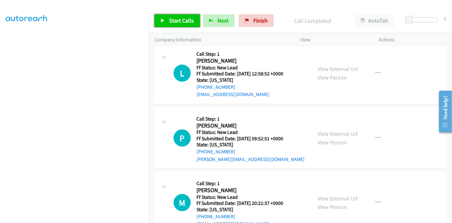
click at [166, 24] on link "Start Calls" at bounding box center [176, 20] width 45 height 13
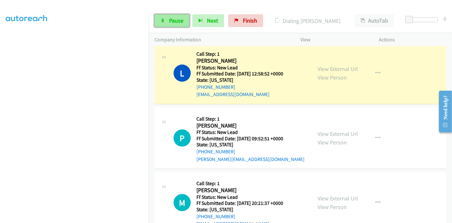
click at [174, 17] on span "Pause" at bounding box center [176, 20] width 14 height 7
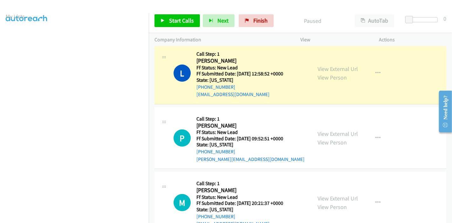
scroll to position [134, 0]
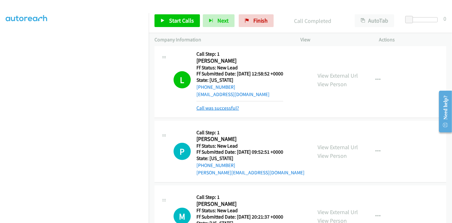
click at [226, 107] on link "Call was successful?" at bounding box center [217, 108] width 43 height 6
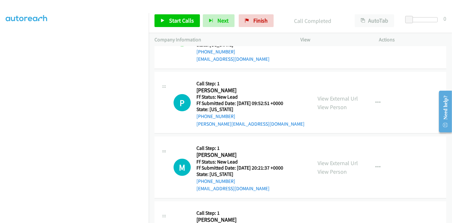
scroll to position [375, 0]
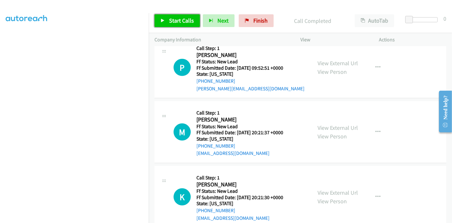
click at [174, 18] on span "Start Calls" at bounding box center [181, 20] width 25 height 7
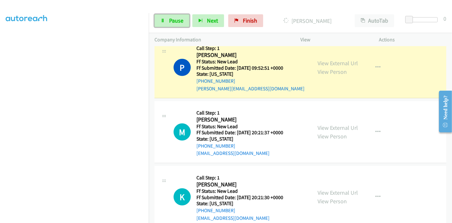
click at [174, 18] on span "Pause" at bounding box center [176, 20] width 14 height 7
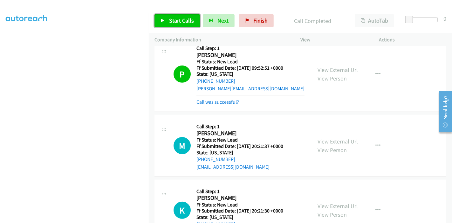
click at [170, 18] on span "Start Calls" at bounding box center [181, 20] width 25 height 7
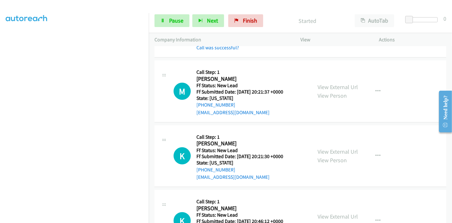
scroll to position [446, 0]
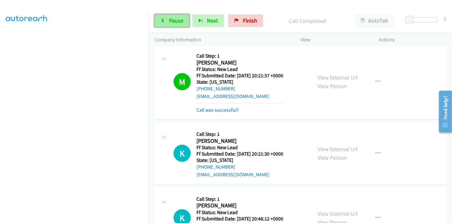
click at [170, 25] on link "Pause" at bounding box center [171, 20] width 35 height 13
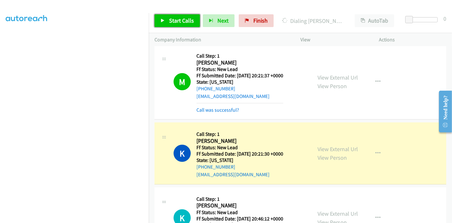
click at [176, 22] on span "Start Calls" at bounding box center [181, 20] width 25 height 7
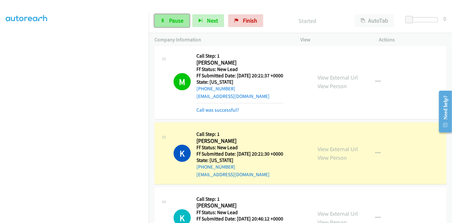
click at [169, 17] on span "Pause" at bounding box center [176, 20] width 14 height 7
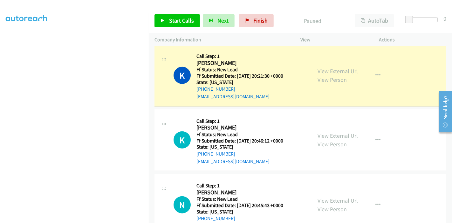
scroll to position [539, 0]
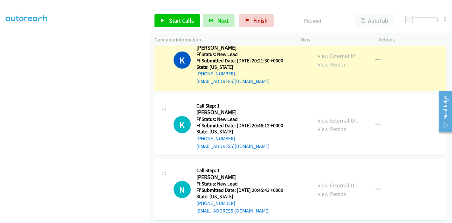
click at [339, 122] on link "View External Url" at bounding box center [337, 120] width 40 height 7
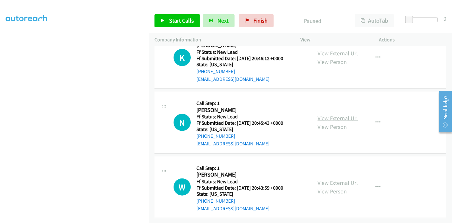
click at [322, 114] on link "View External Url" at bounding box center [337, 117] width 40 height 7
click at [323, 179] on link "View External Url" at bounding box center [337, 182] width 40 height 7
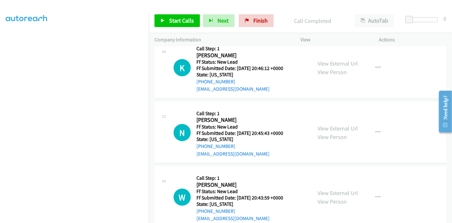
scroll to position [623, 0]
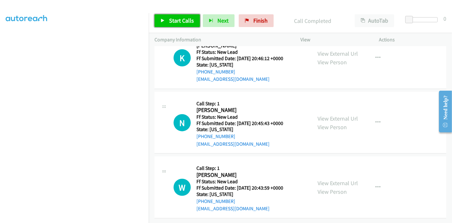
click at [170, 19] on span "Start Calls" at bounding box center [181, 20] width 25 height 7
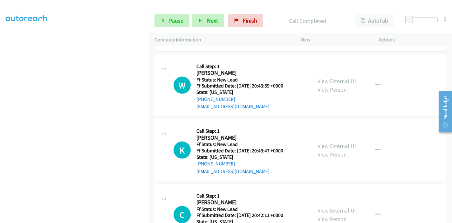
scroll to position [760, 0]
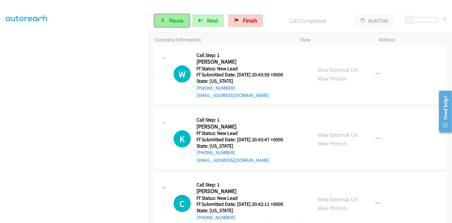
click at [169, 20] on span "Pause" at bounding box center [176, 20] width 14 height 7
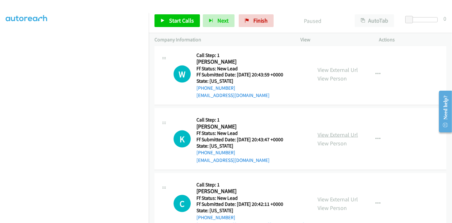
click at [340, 133] on link "View External Url" at bounding box center [337, 134] width 40 height 7
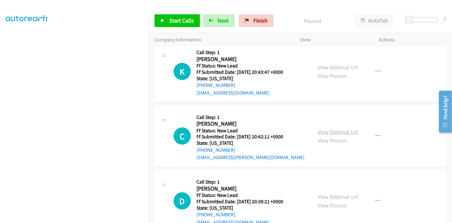
scroll to position [830, 0]
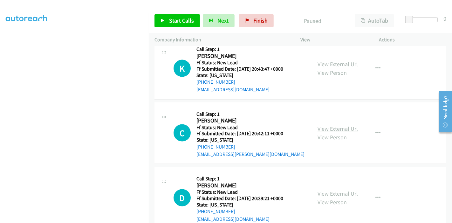
click at [326, 125] on link "View External Url" at bounding box center [337, 128] width 40 height 7
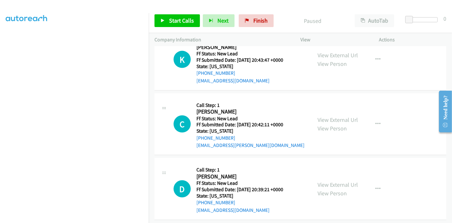
scroll to position [843, 0]
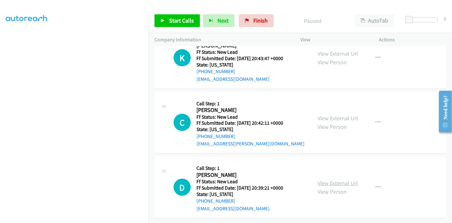
click at [333, 179] on link "View External Url" at bounding box center [337, 182] width 40 height 7
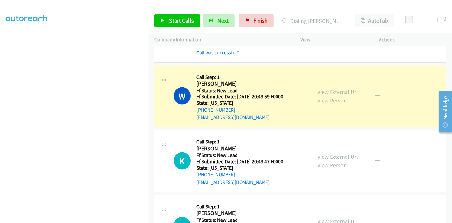
scroll to position [134, 0]
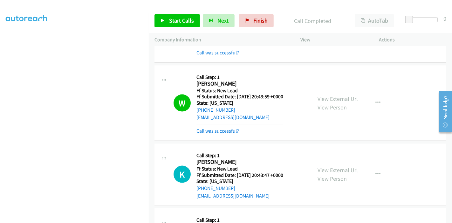
click at [224, 128] on link "Call was successful?" at bounding box center [217, 131] width 43 height 6
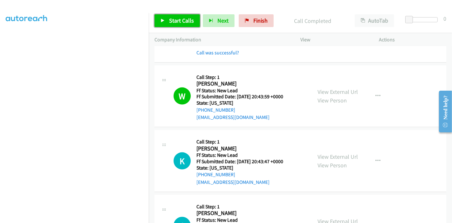
click at [165, 25] on link "Start Calls" at bounding box center [176, 20] width 45 height 13
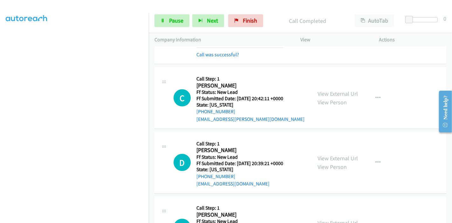
scroll to position [28, 0]
click at [169, 23] on span "Pause" at bounding box center [176, 20] width 14 height 7
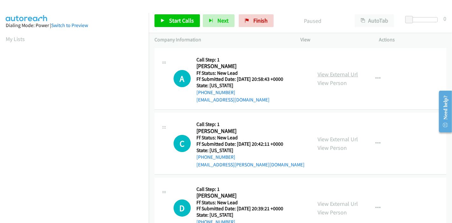
click at [338, 73] on link "View External Url" at bounding box center [337, 74] width 40 height 7
click at [174, 19] on span "Start Calls" at bounding box center [181, 20] width 25 height 7
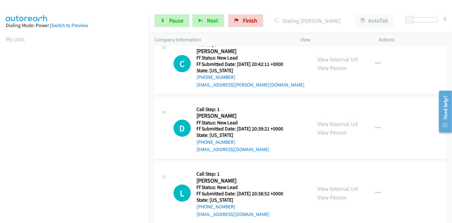
scroll to position [90, 0]
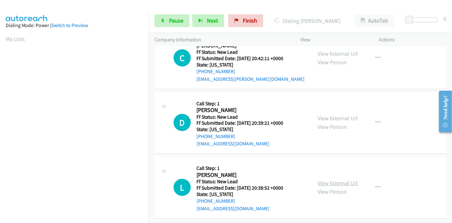
click at [334, 179] on link "View External Url" at bounding box center [337, 182] width 40 height 7
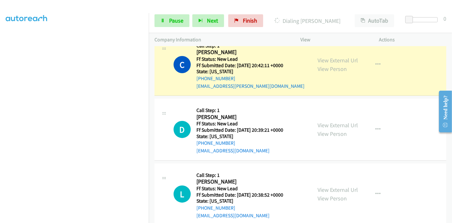
scroll to position [104, 0]
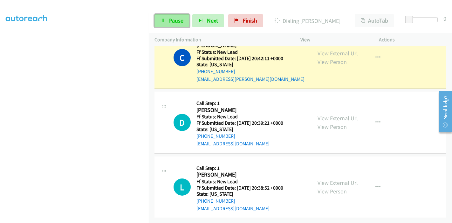
click at [174, 23] on span "Pause" at bounding box center [176, 20] width 14 height 7
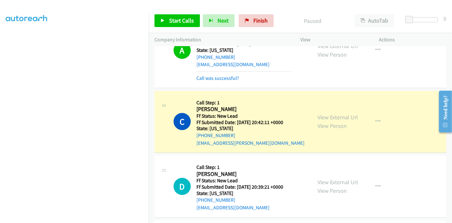
scroll to position [134, 0]
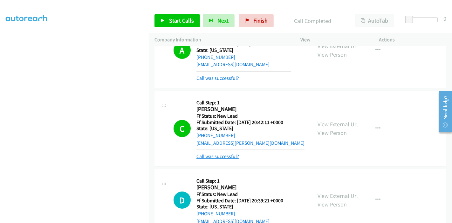
click at [229, 156] on link "Call was successful?" at bounding box center [217, 156] width 43 height 6
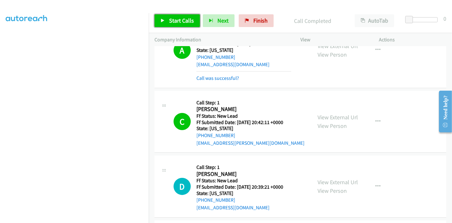
click at [169, 21] on span "Start Calls" at bounding box center [181, 20] width 25 height 7
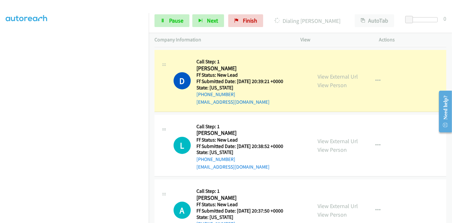
scroll to position [141, 0]
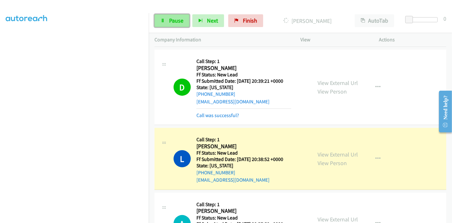
click at [172, 18] on span "Pause" at bounding box center [176, 20] width 14 height 7
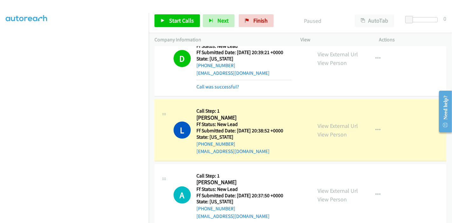
scroll to position [134, 0]
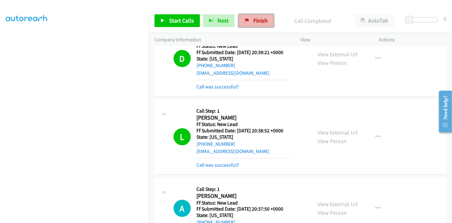
click at [257, 20] on span "Finish" at bounding box center [260, 20] width 14 height 7
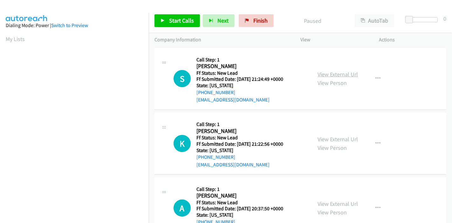
click at [344, 72] on link "View External Url" at bounding box center [337, 74] width 40 height 7
click at [327, 138] on link "View External Url" at bounding box center [337, 138] width 40 height 7
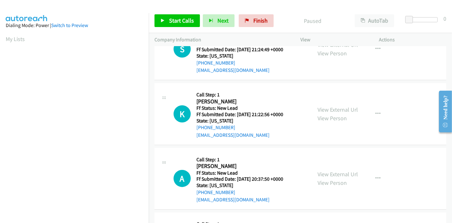
scroll to position [71, 0]
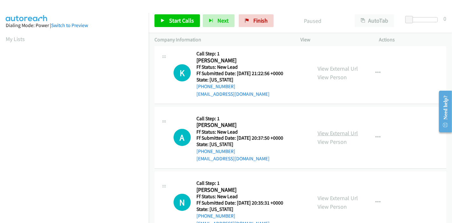
click at [319, 131] on link "View External Url" at bounding box center [337, 132] width 40 height 7
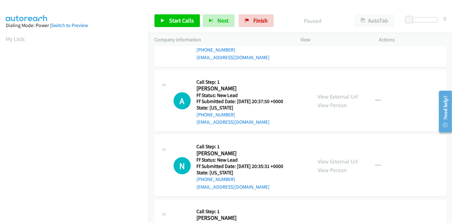
scroll to position [141, 0]
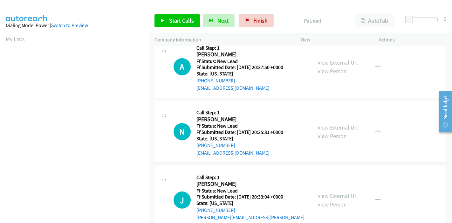
click at [325, 125] on link "View External Url" at bounding box center [337, 127] width 40 height 7
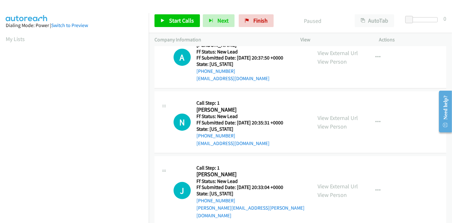
scroll to position [155, 0]
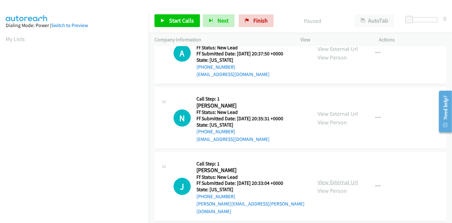
click at [333, 178] on link "View External Url" at bounding box center [337, 181] width 40 height 7
click at [179, 17] on span "Start Calls" at bounding box center [181, 20] width 25 height 7
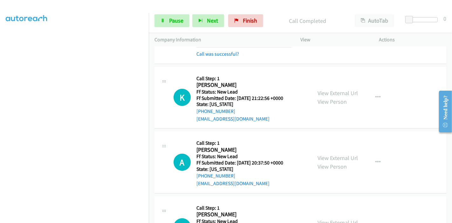
scroll to position [71, 0]
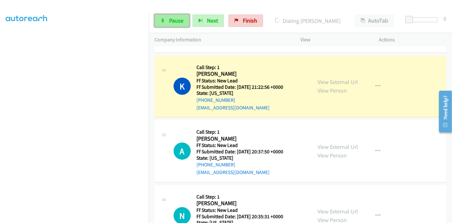
click at [169, 20] on span "Pause" at bounding box center [176, 20] width 14 height 7
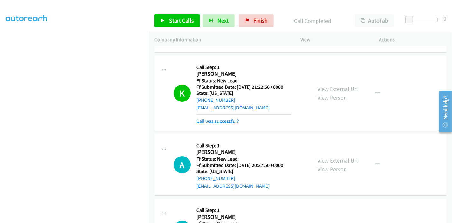
click at [231, 119] on link "Call was successful?" at bounding box center [217, 121] width 43 height 6
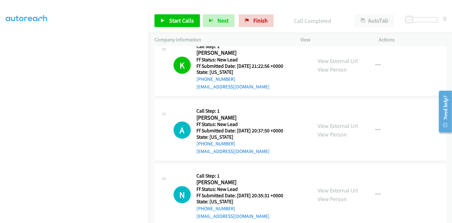
scroll to position [106, 0]
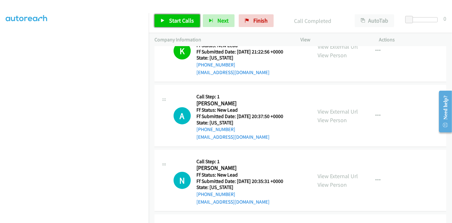
click at [171, 21] on span "Start Calls" at bounding box center [181, 20] width 25 height 7
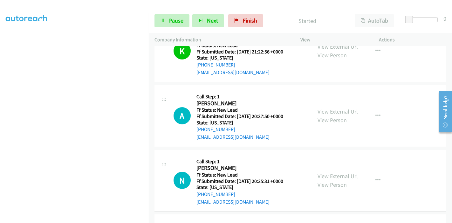
scroll to position [99, 0]
click at [172, 19] on span "Pause" at bounding box center [176, 20] width 14 height 7
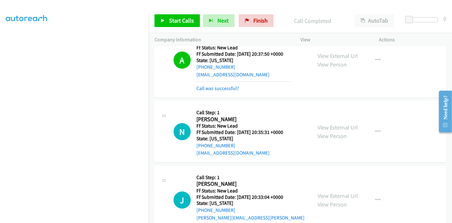
scroll to position [175, 0]
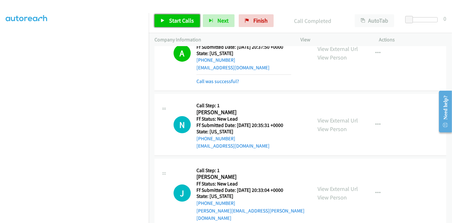
click at [162, 21] on icon at bounding box center [162, 21] width 4 height 4
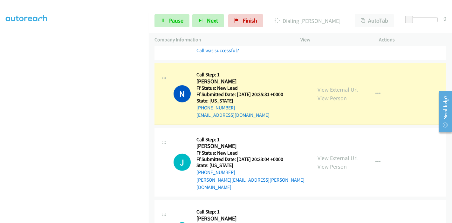
scroll to position [217, 0]
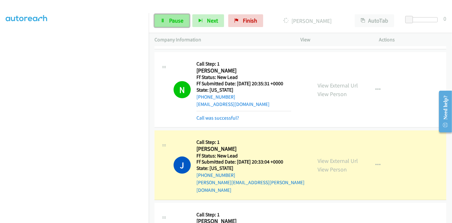
click at [172, 19] on span "Pause" at bounding box center [176, 20] width 14 height 7
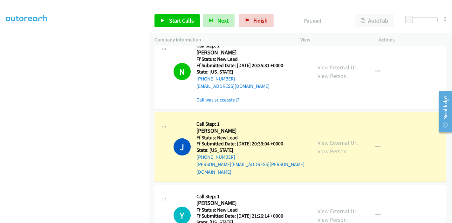
scroll to position [241, 0]
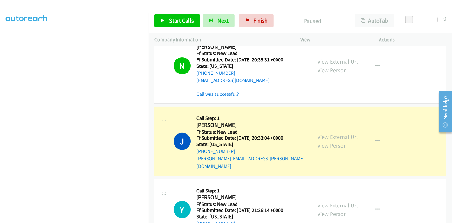
click at [269, 161] on div "[PERSON_NAME][EMAIL_ADDRESS][PERSON_NAME][DOMAIN_NAME]" at bounding box center [251, 162] width 110 height 15
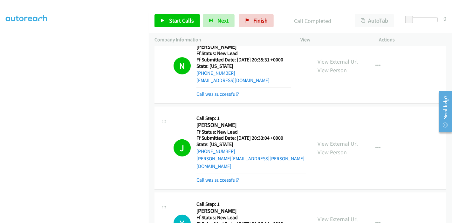
click at [219, 177] on link "Call was successful?" at bounding box center [217, 180] width 43 height 6
